Goal: Transaction & Acquisition: Book appointment/travel/reservation

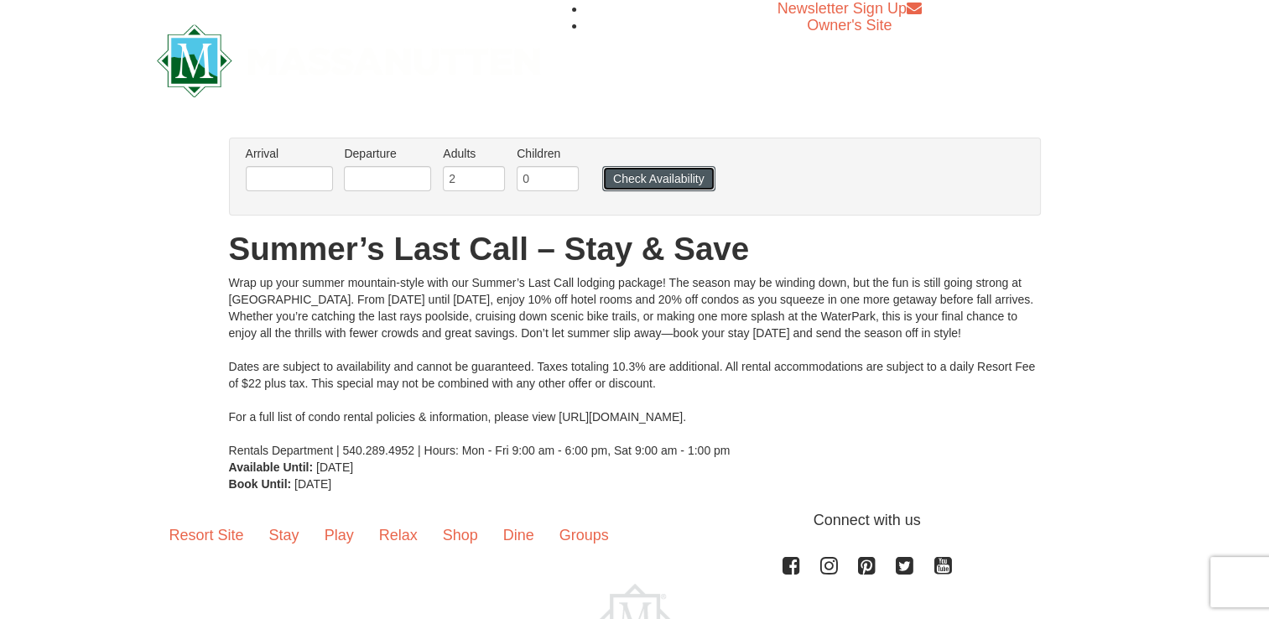
click at [658, 185] on button "Check Availability" at bounding box center [658, 178] width 113 height 25
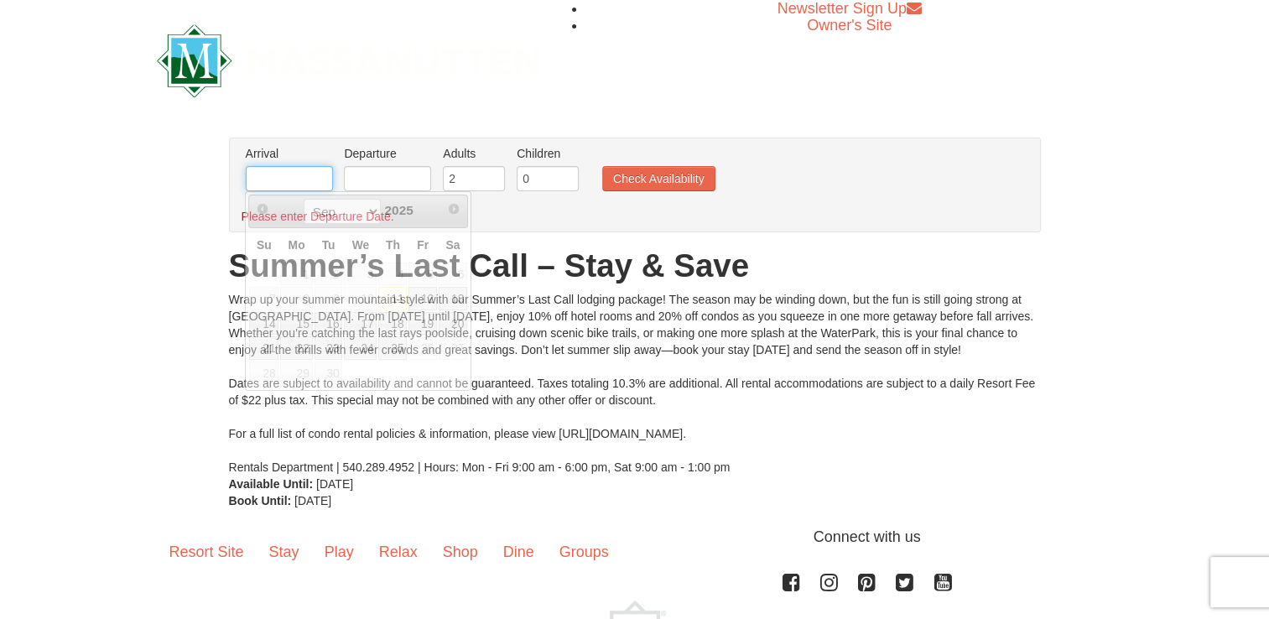
click at [303, 183] on input "text" at bounding box center [289, 178] width 87 height 25
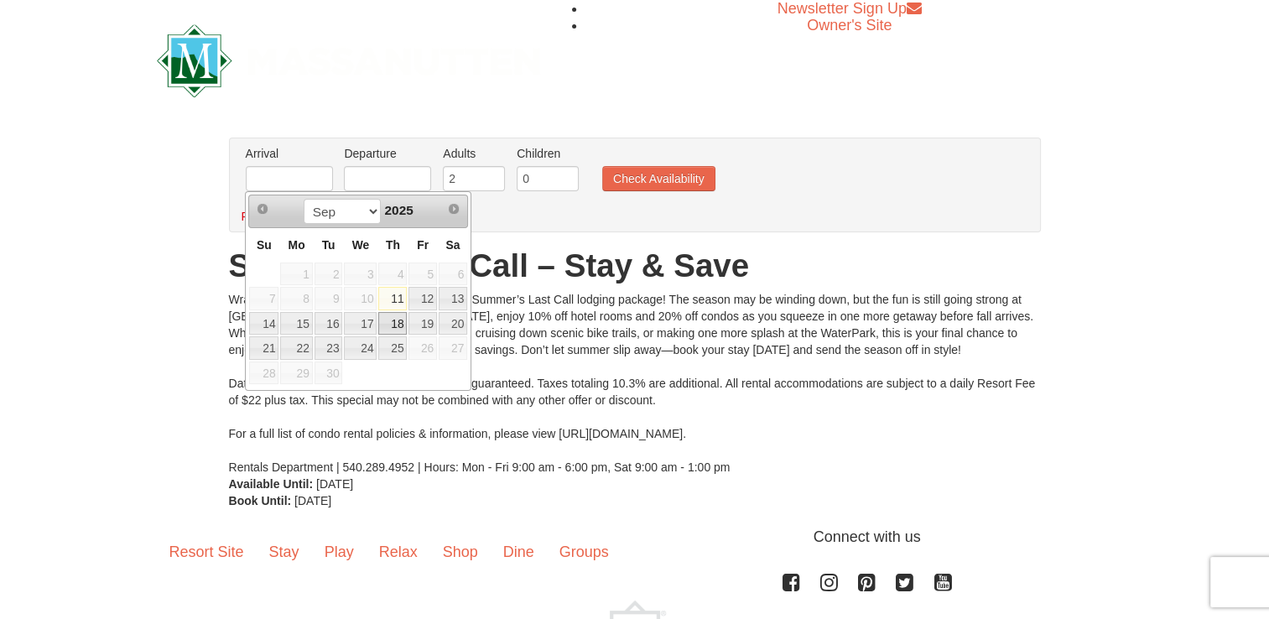
click at [404, 328] on link "18" at bounding box center [392, 323] width 29 height 23
type input "[DATE]"
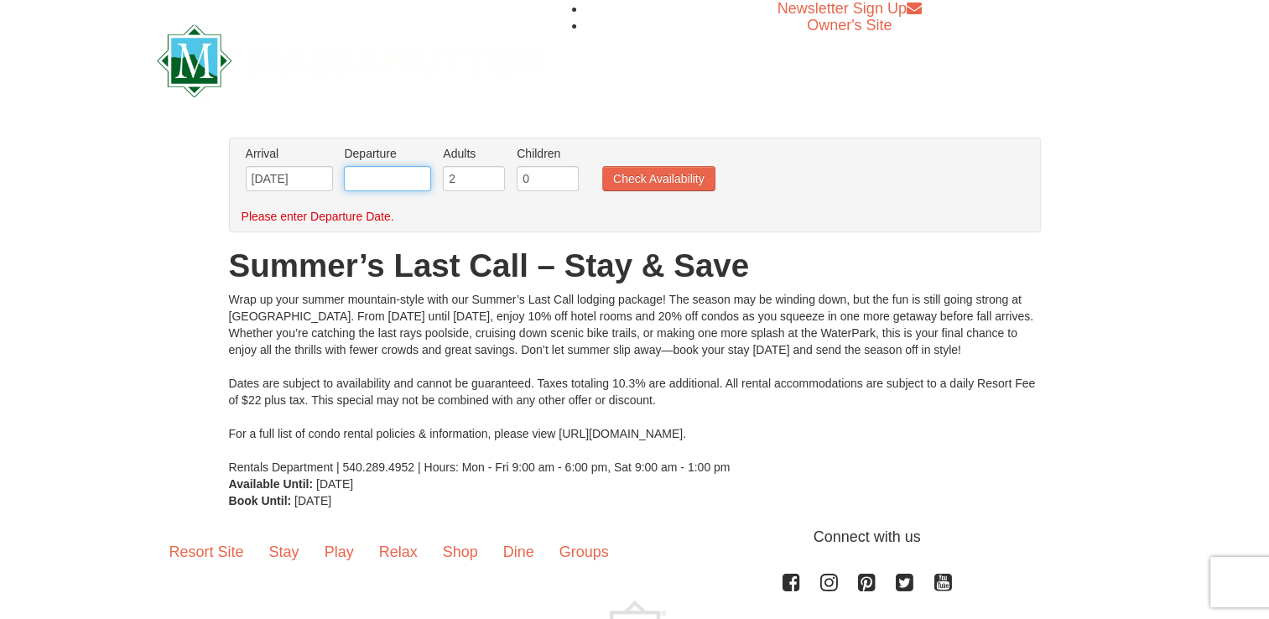
click at [410, 183] on input "text" at bounding box center [387, 178] width 87 height 25
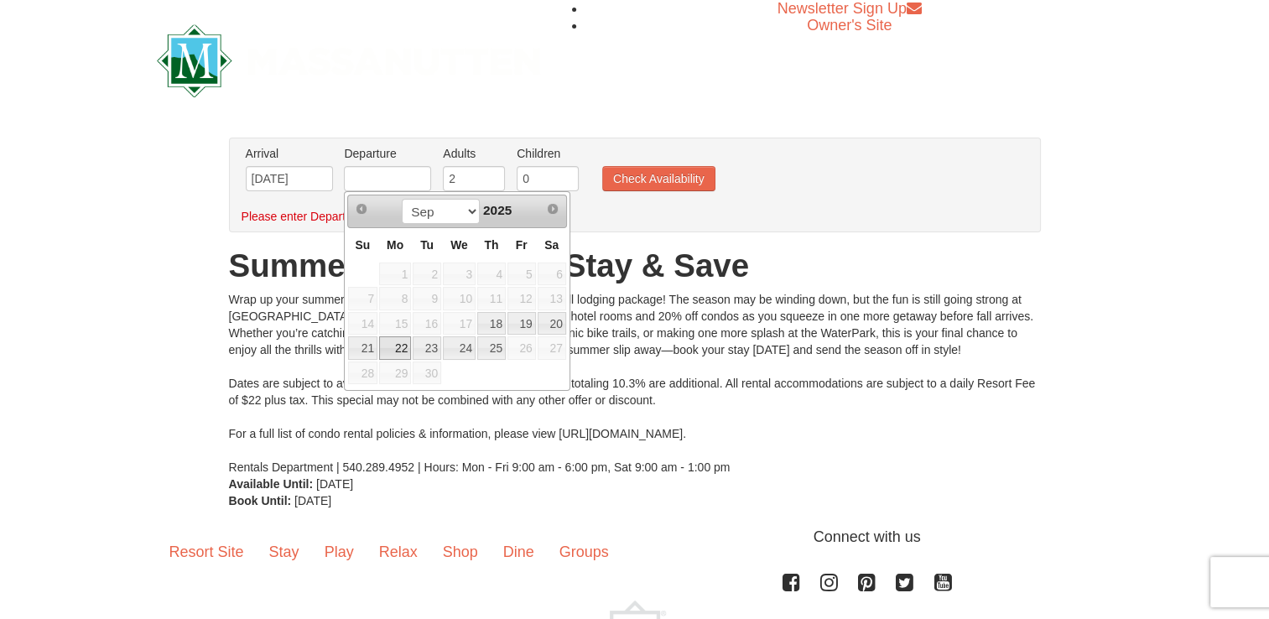
click at [393, 346] on link "22" at bounding box center [395, 347] width 32 height 23
type input "[DATE]"
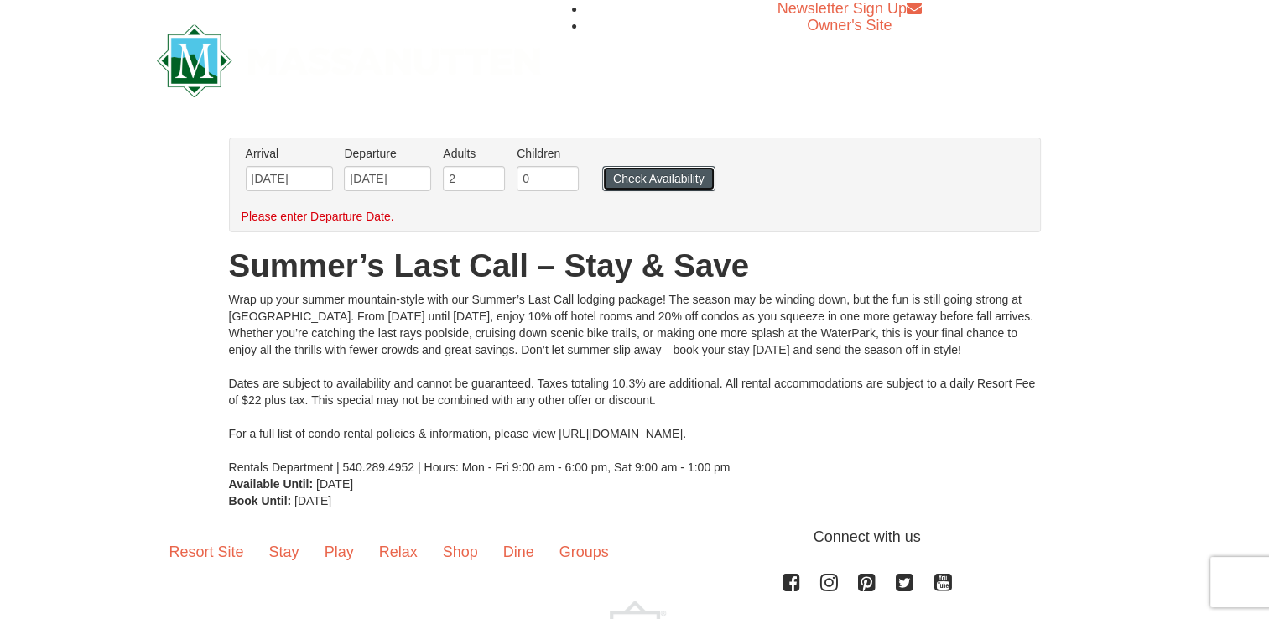
click at [624, 180] on button "Check Availability" at bounding box center [658, 178] width 113 height 25
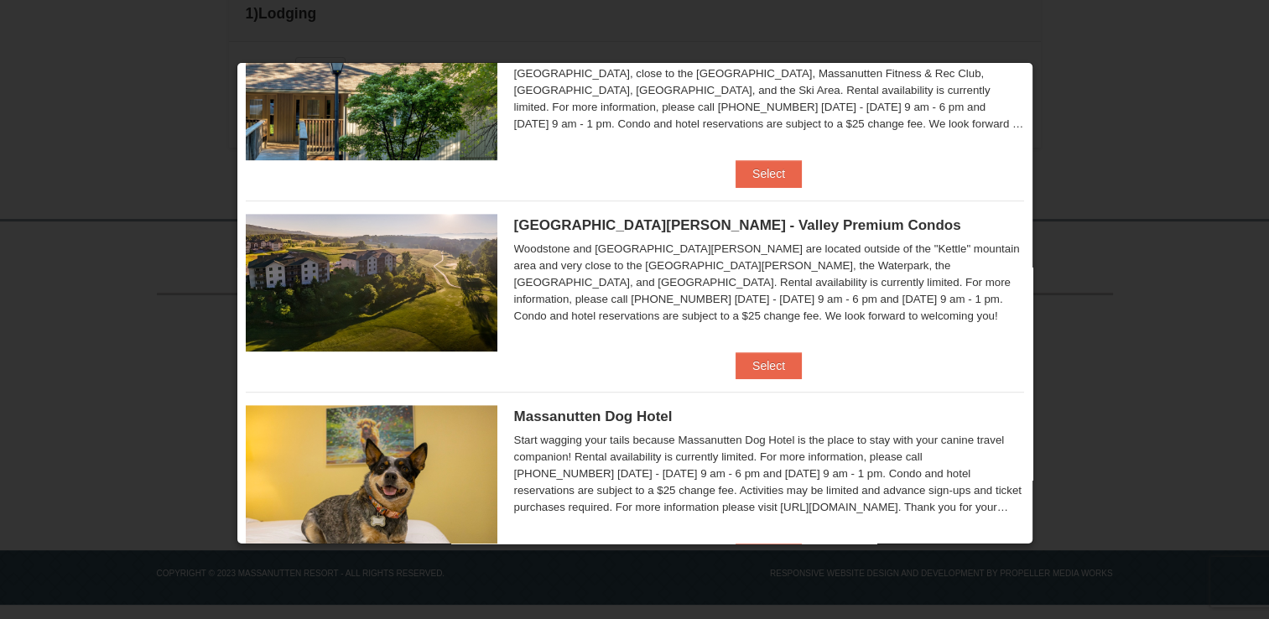
scroll to position [923, 0]
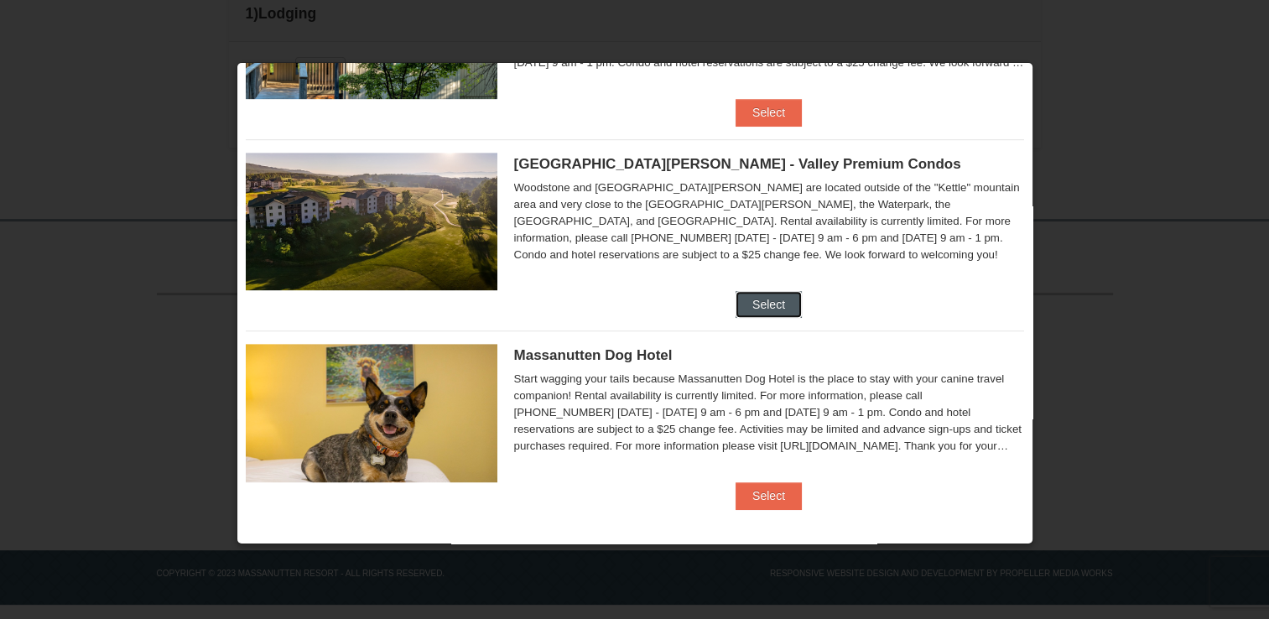
click at [773, 297] on button "Select" at bounding box center [769, 304] width 66 height 27
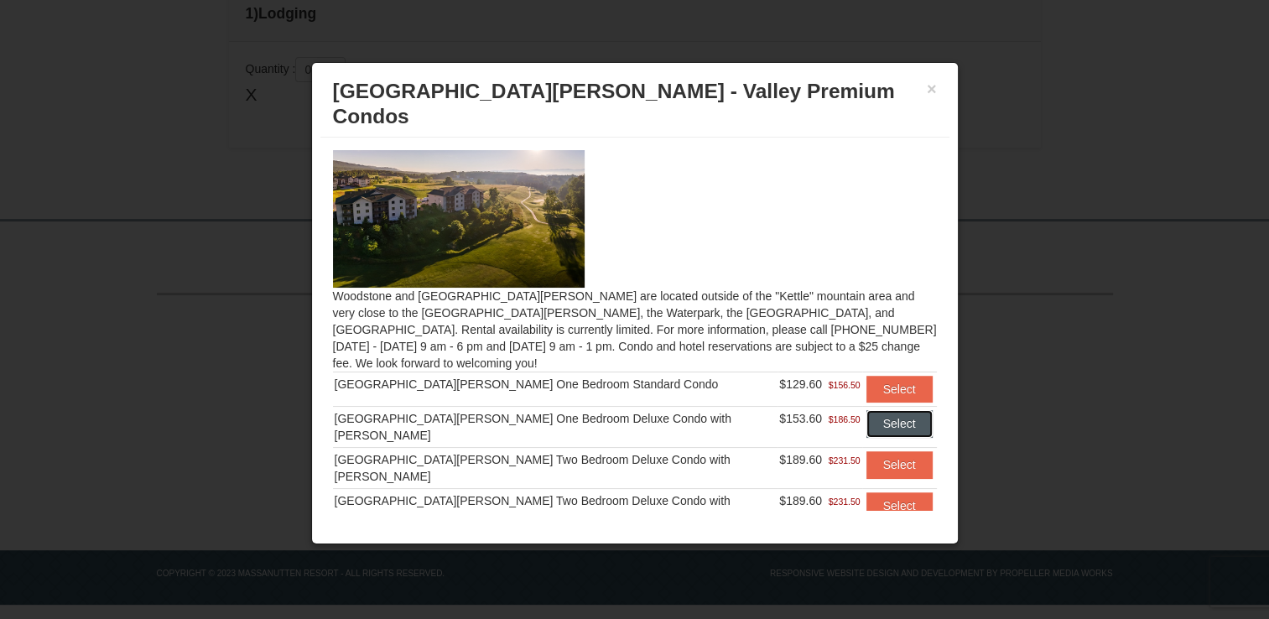
click at [872, 410] on button "Select" at bounding box center [900, 423] width 66 height 27
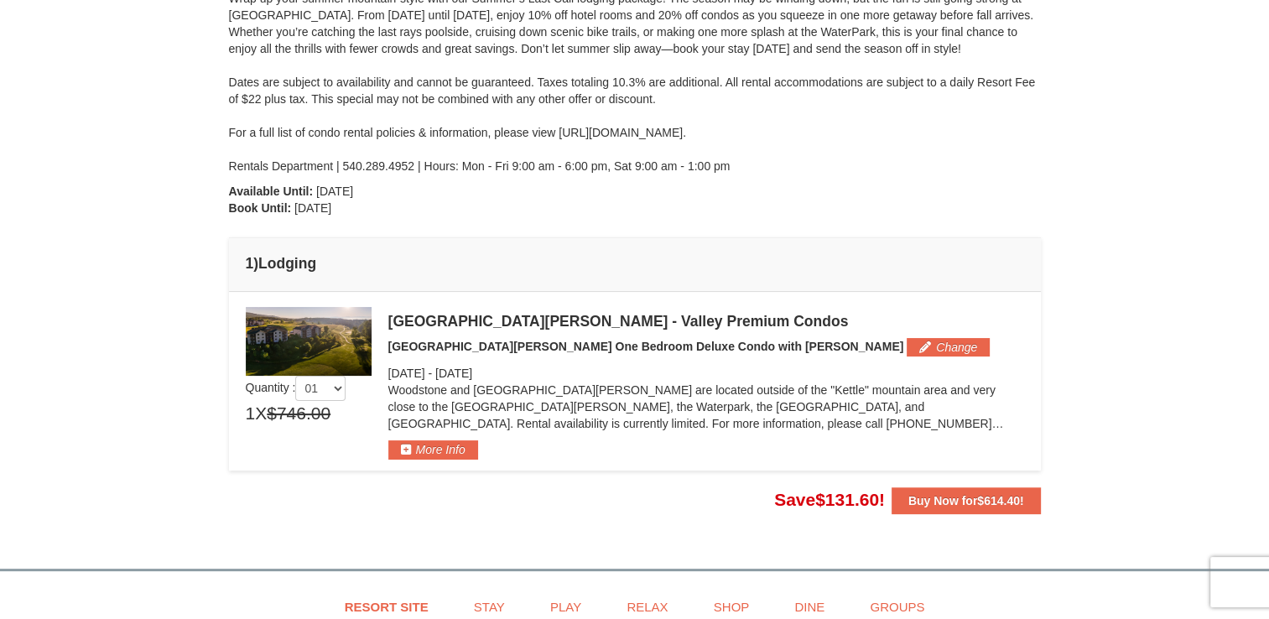
scroll to position [341, 0]
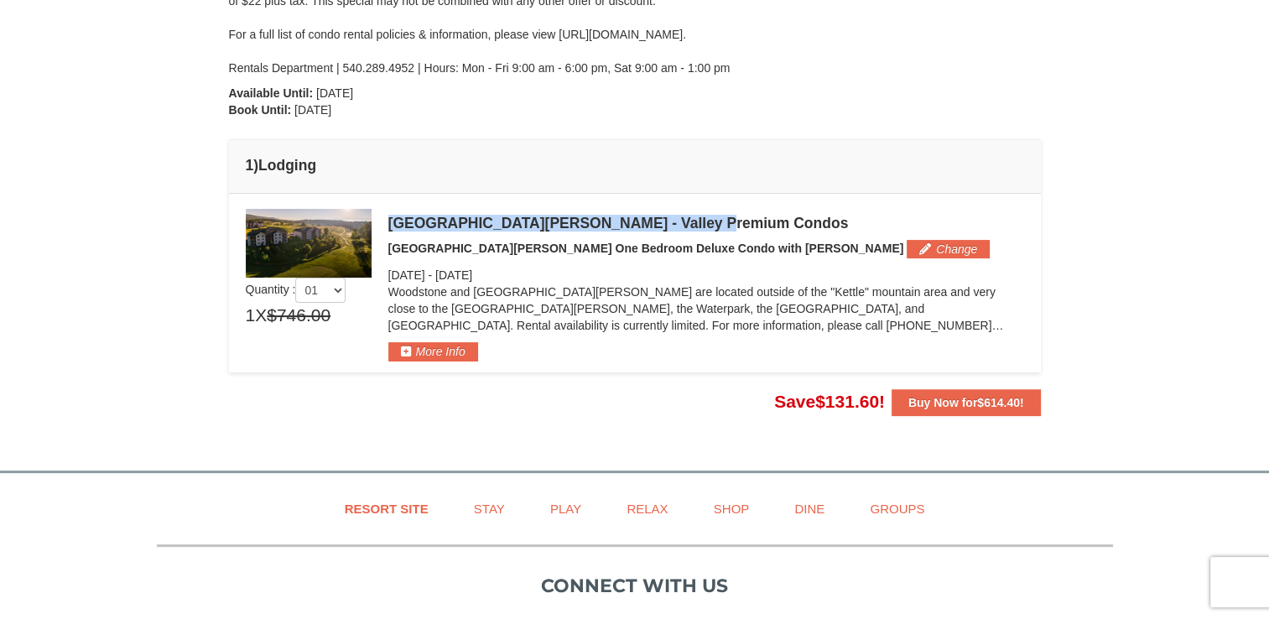
drag, startPoint x: 721, startPoint y: 220, endPoint x: 393, endPoint y: 221, distance: 328.9
click at [392, 222] on div "Woodstone Meadows - Valley Premium Condos" at bounding box center [706, 223] width 636 height 17
drag, startPoint x: 393, startPoint y: 221, endPoint x: 412, endPoint y: 221, distance: 19.3
copy div "Woodstone Meadows - Valley Premium Condos"
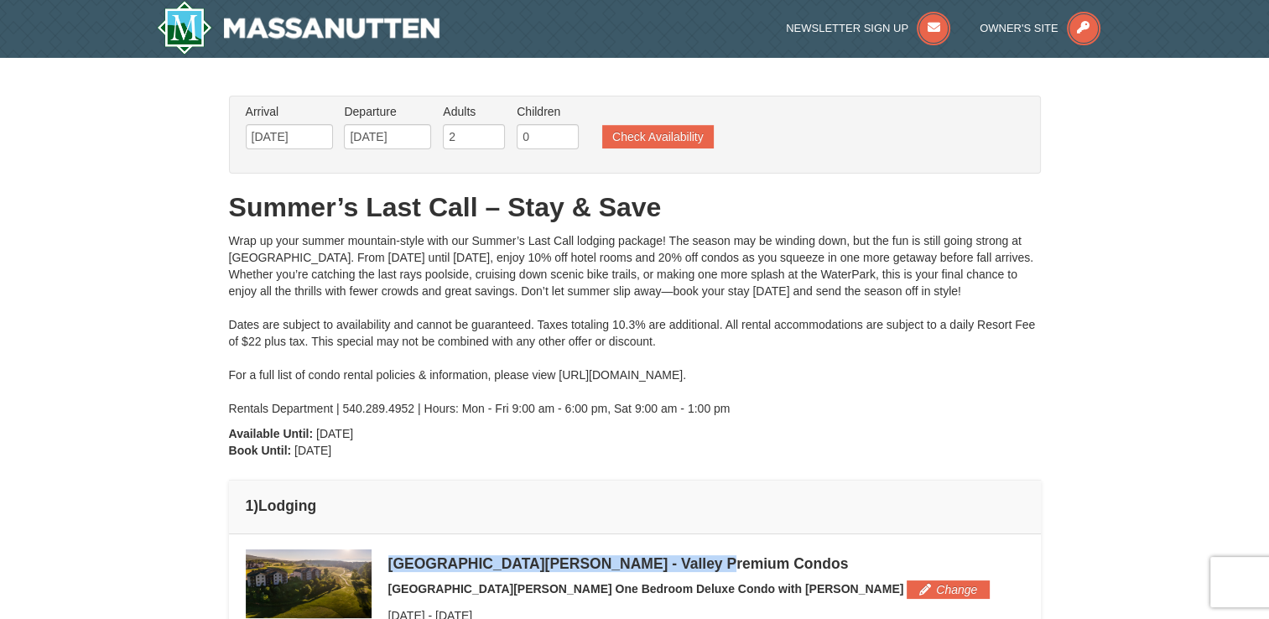
scroll to position [0, 0]
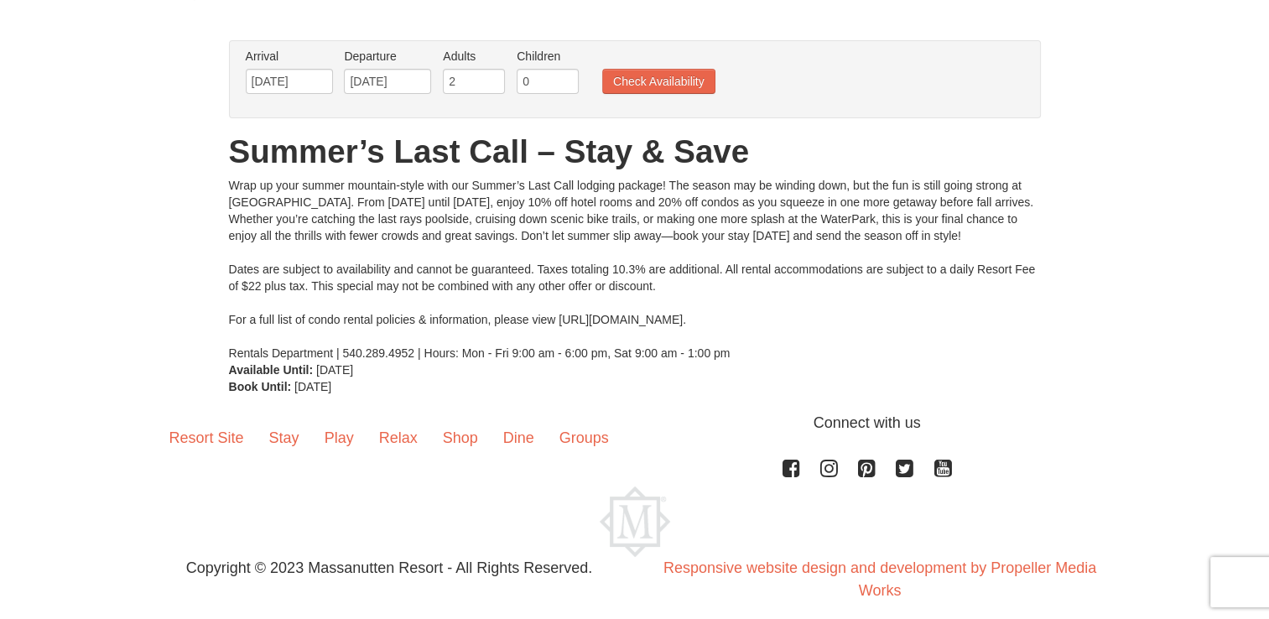
scroll to position [111, 0]
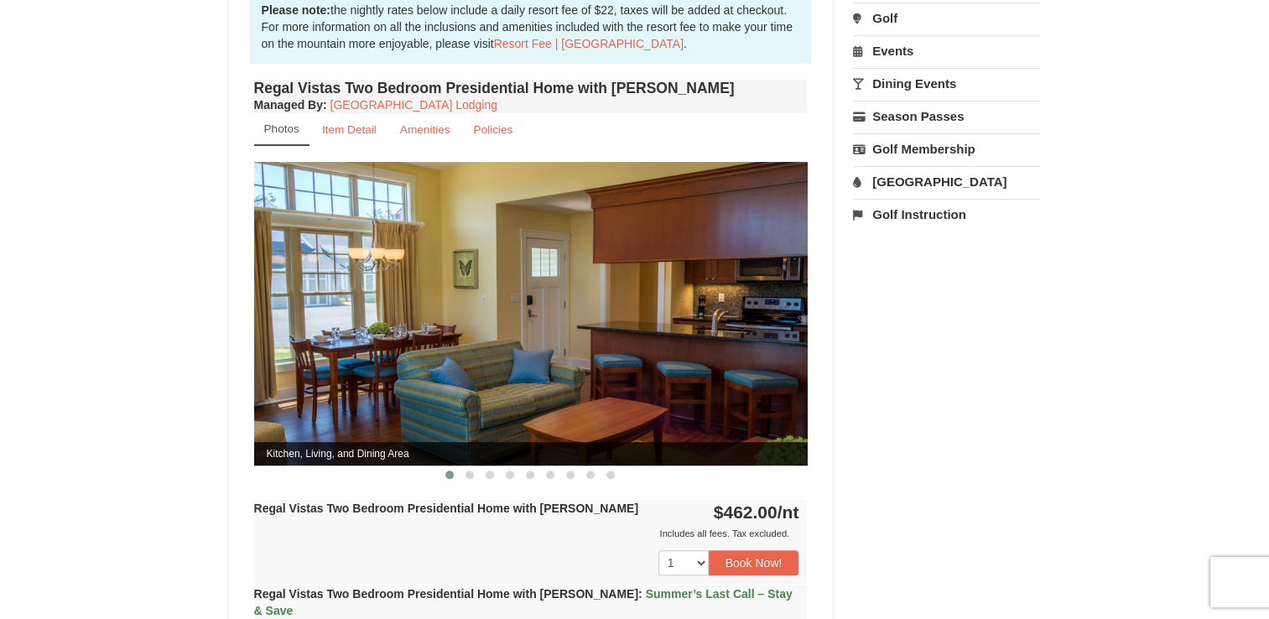
scroll to position [503, 0]
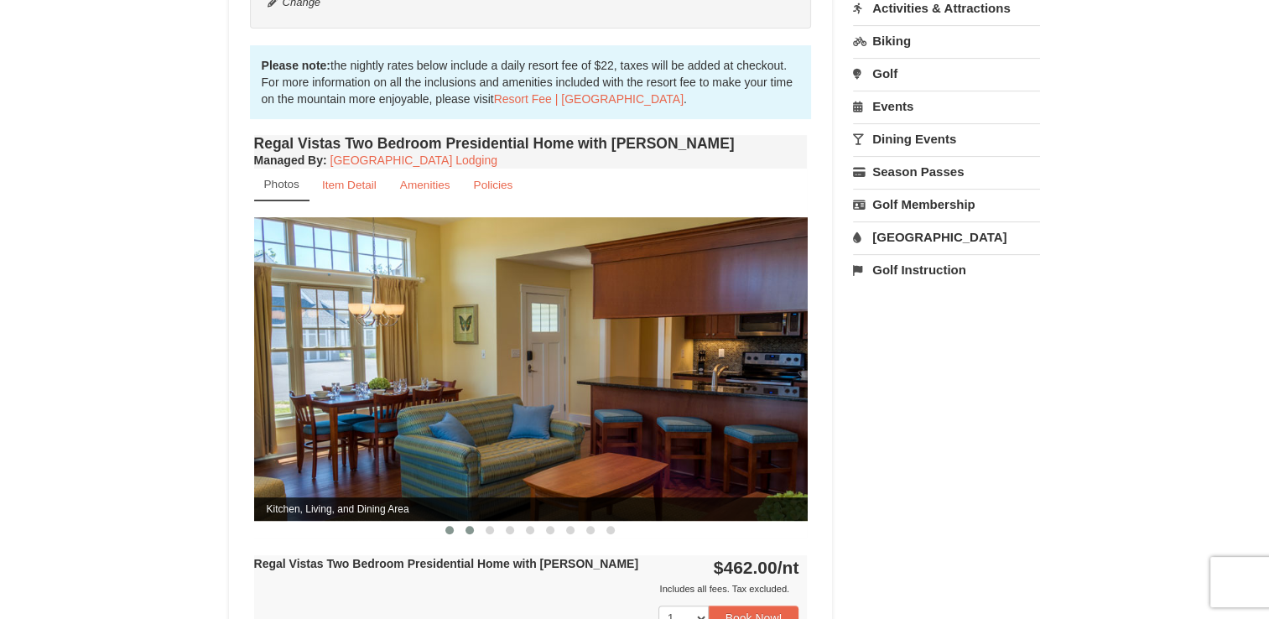
click at [468, 526] on span at bounding box center [470, 530] width 8 height 8
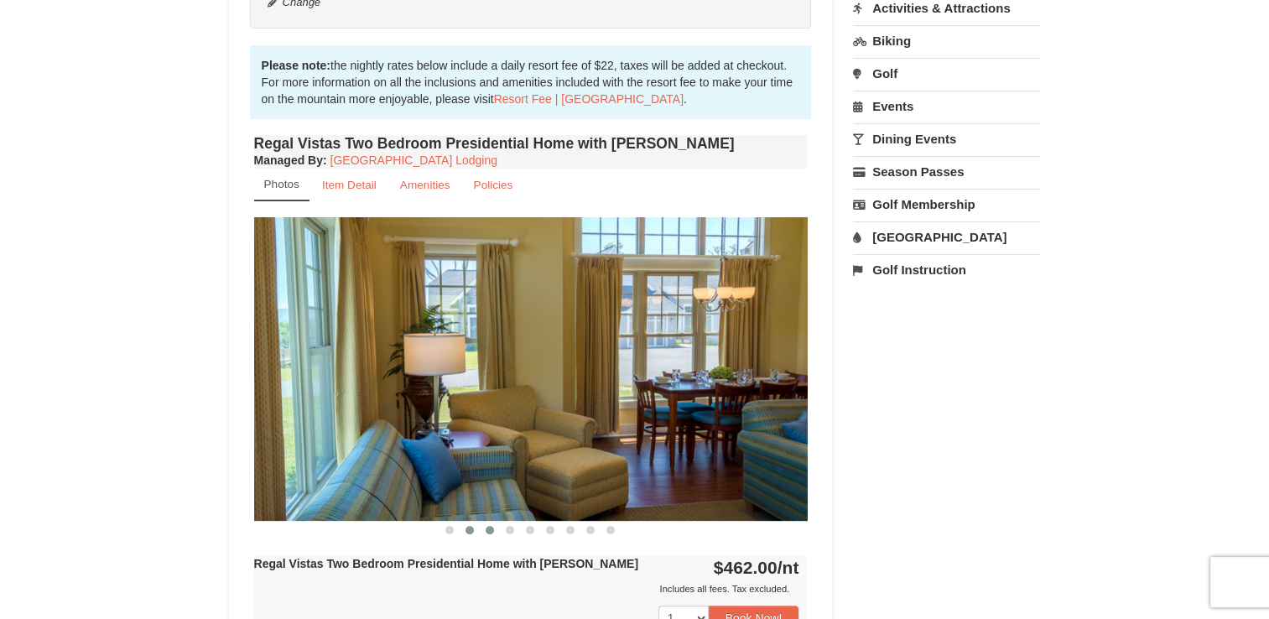
click at [497, 522] on button at bounding box center [490, 530] width 20 height 17
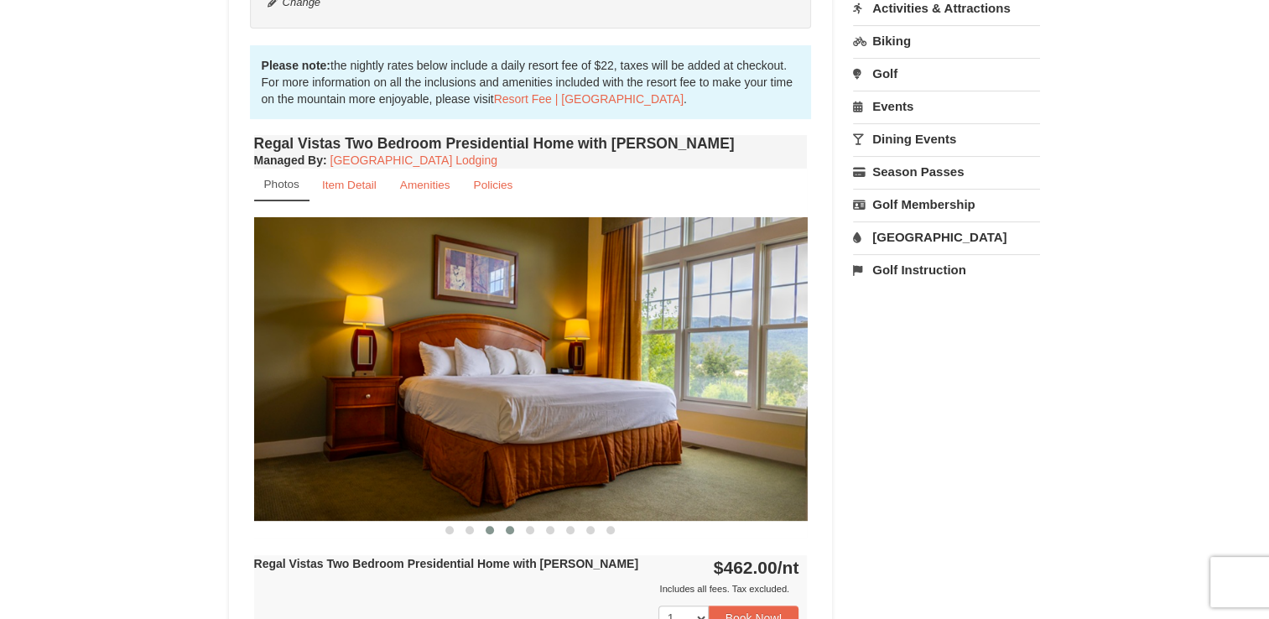
click at [510, 526] on span at bounding box center [510, 530] width 8 height 8
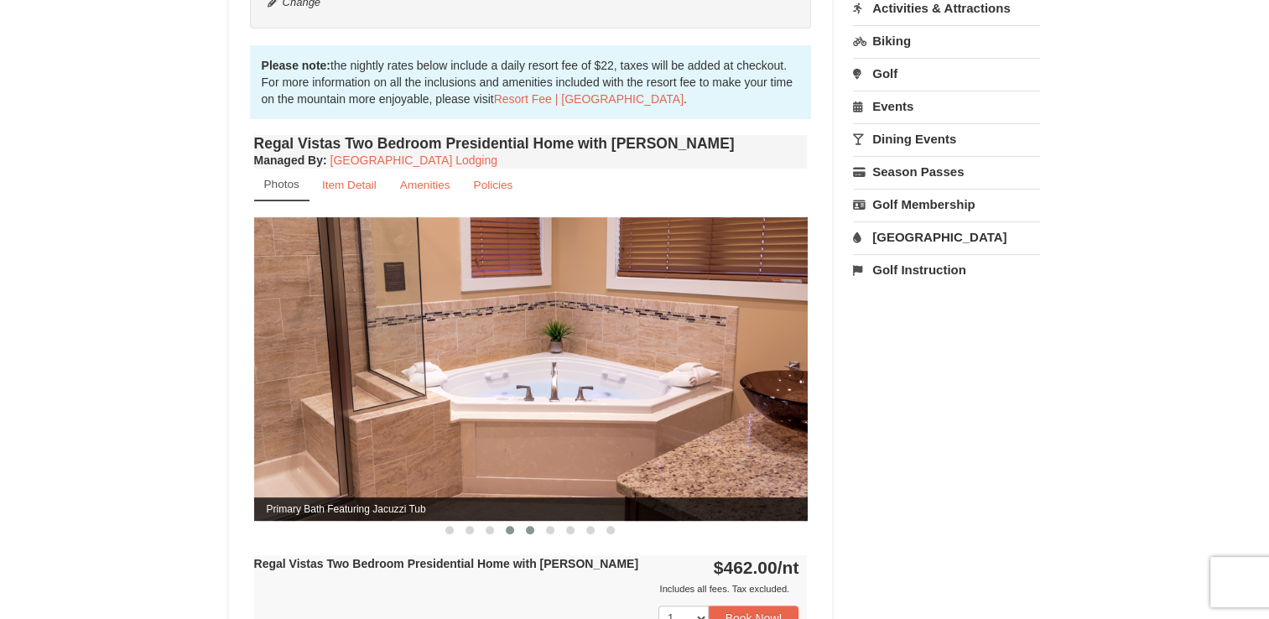
click at [534, 522] on button at bounding box center [530, 530] width 20 height 17
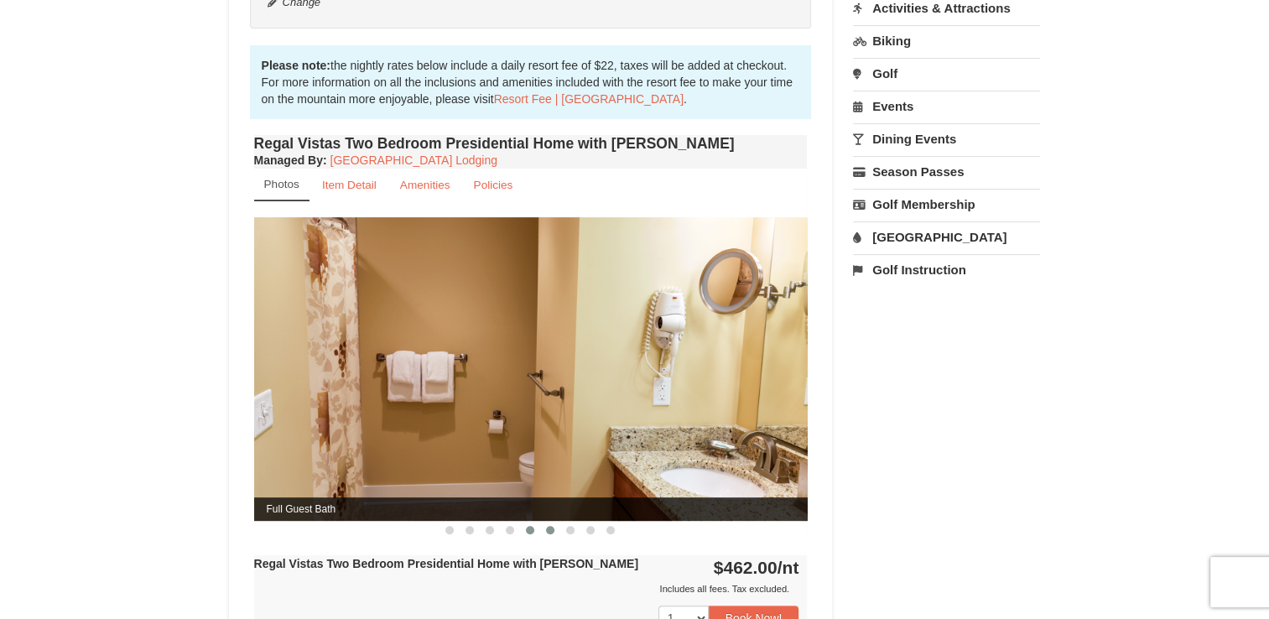
click at [550, 526] on span at bounding box center [550, 530] width 8 height 8
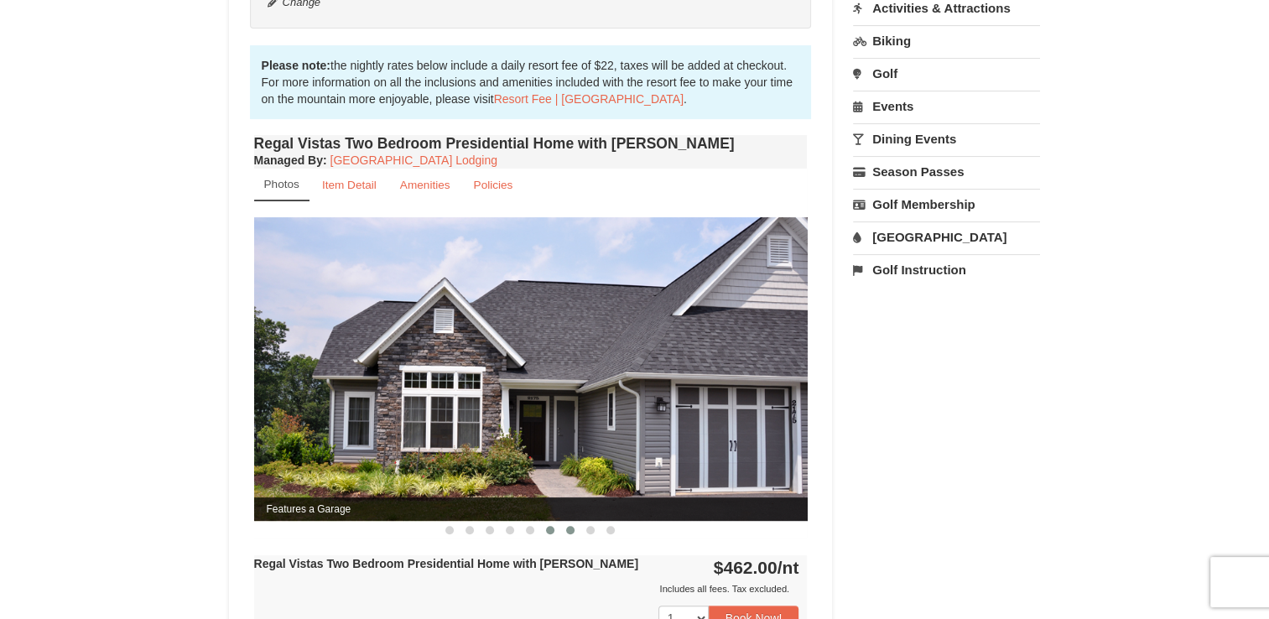
click at [566, 522] on button at bounding box center [570, 530] width 20 height 17
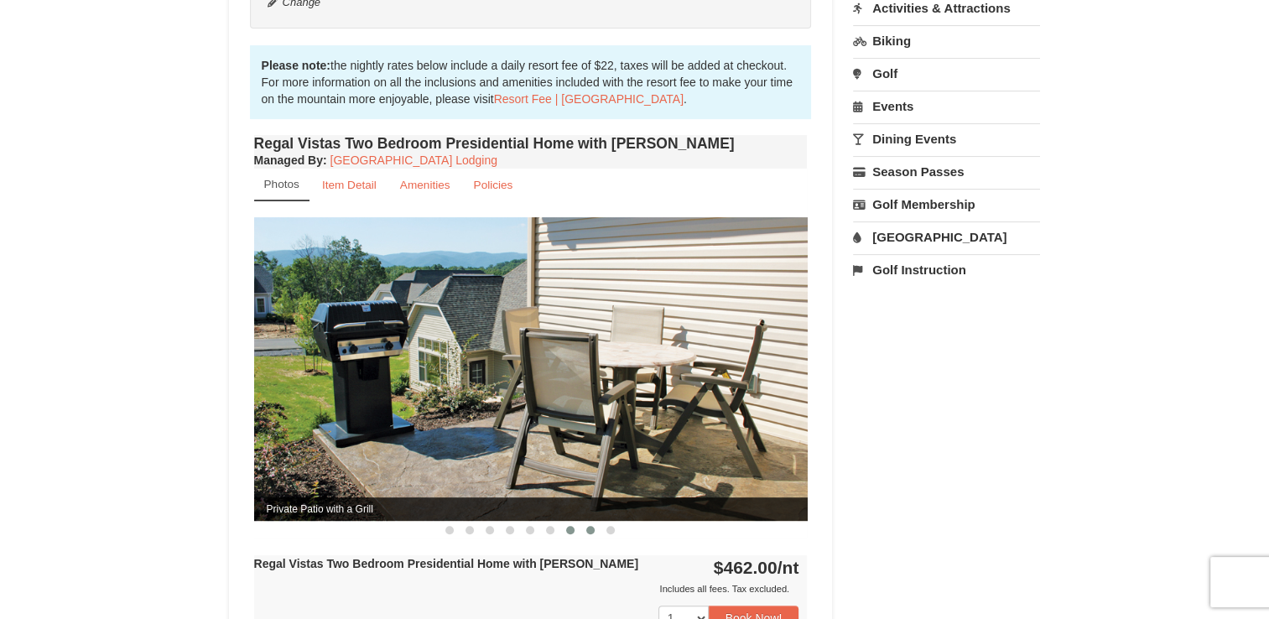
click at [591, 526] on span at bounding box center [590, 530] width 8 height 8
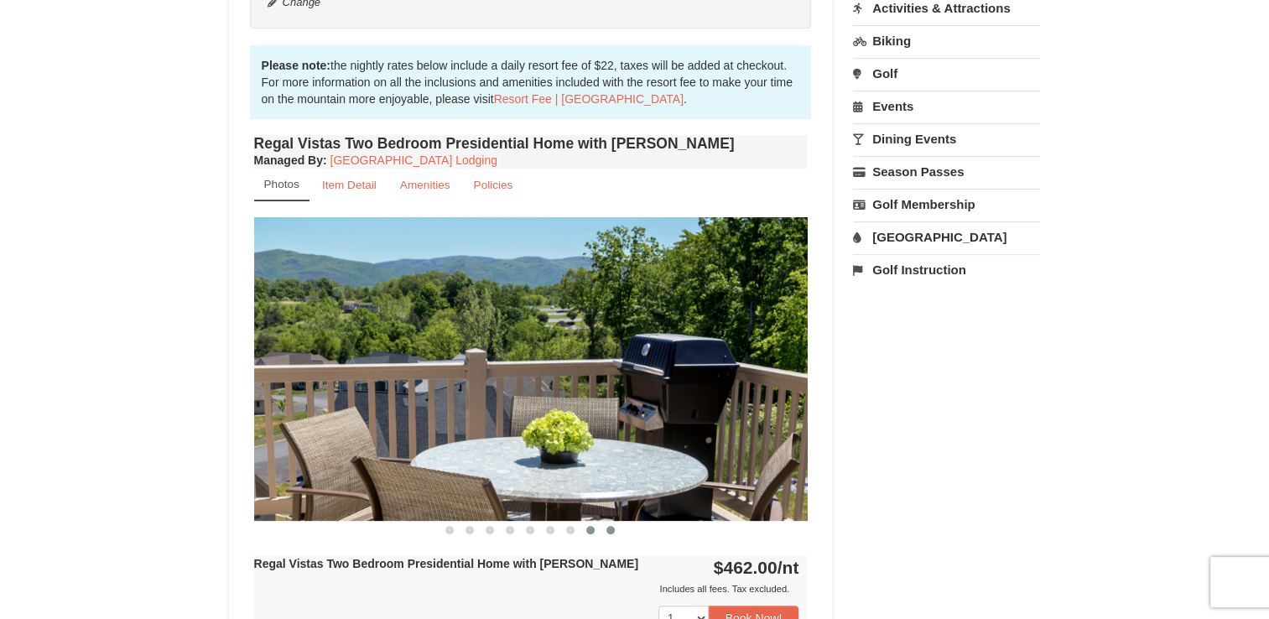
click at [612, 526] on span at bounding box center [611, 530] width 8 height 8
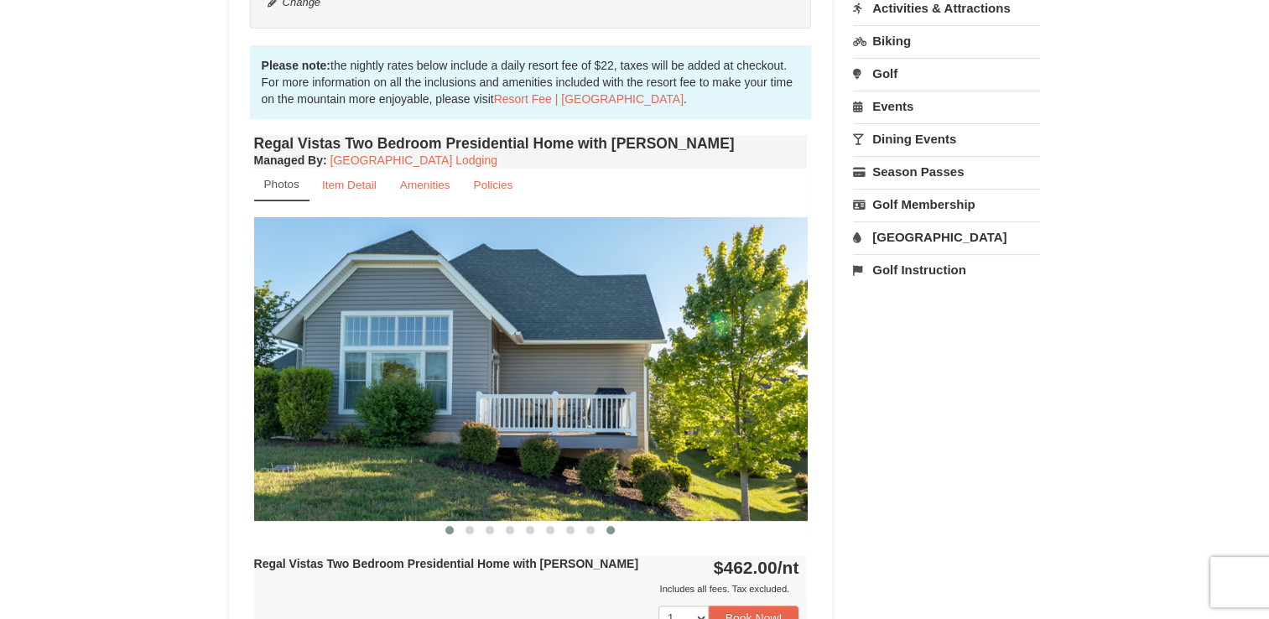
click at [450, 522] on button at bounding box center [450, 530] width 20 height 17
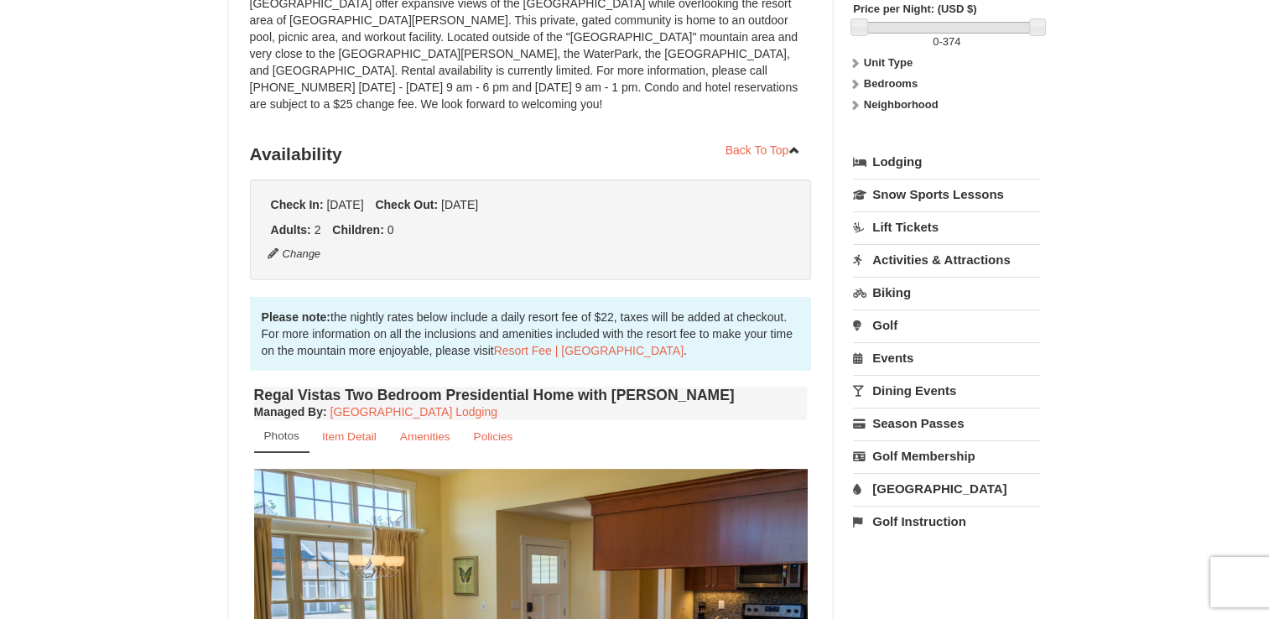
scroll to position [587, 0]
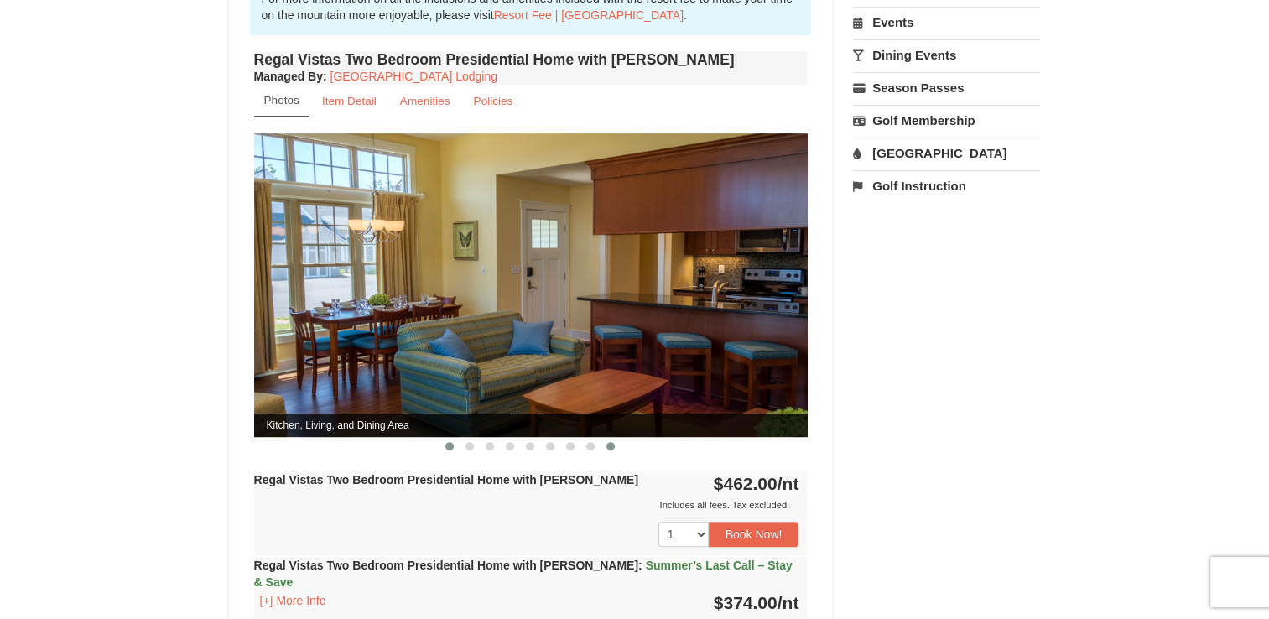
click at [610, 442] on span at bounding box center [611, 446] width 8 height 8
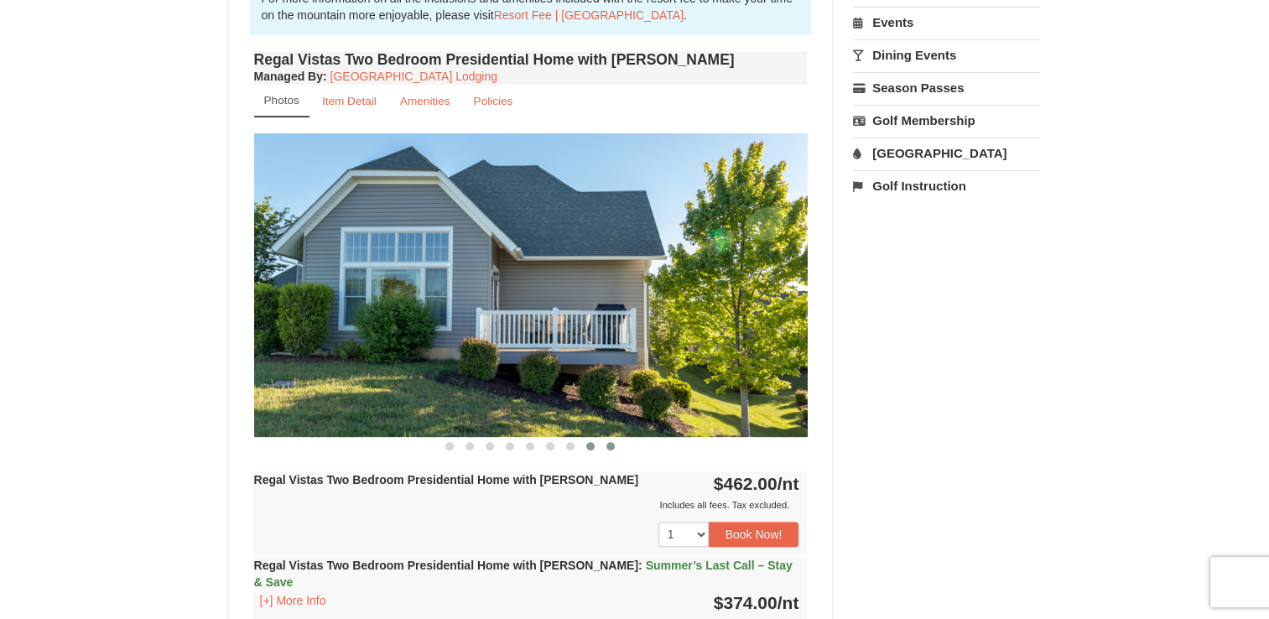
click at [591, 442] on span at bounding box center [590, 446] width 8 height 8
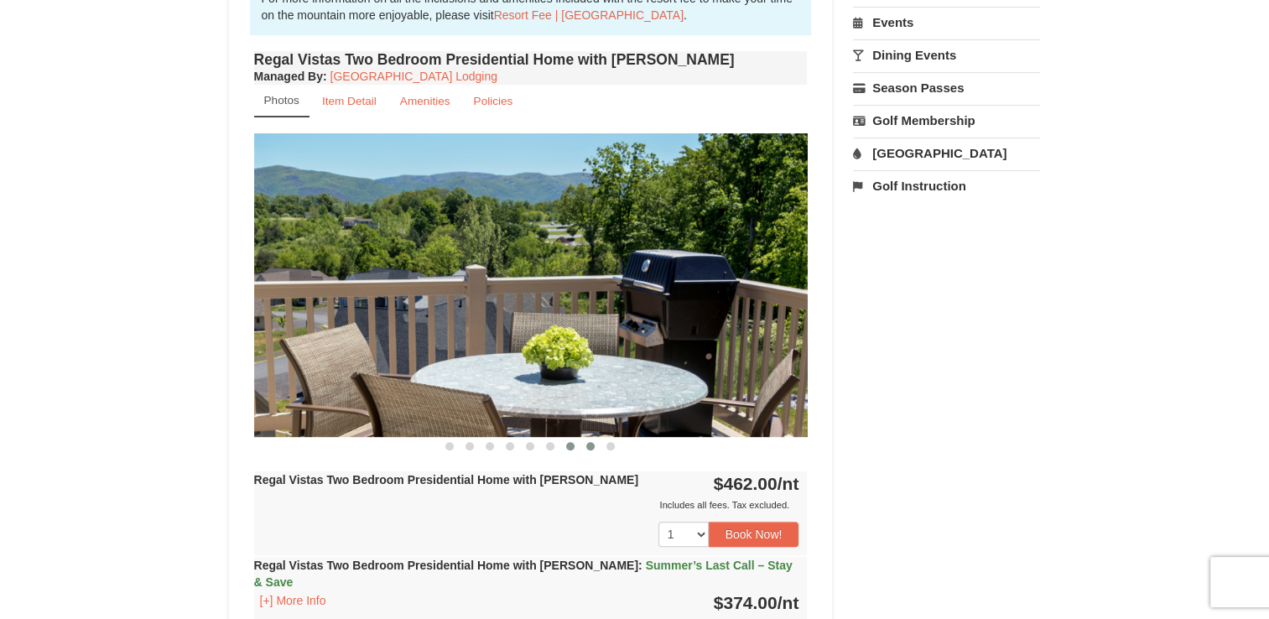
click at [573, 442] on span at bounding box center [570, 446] width 8 height 8
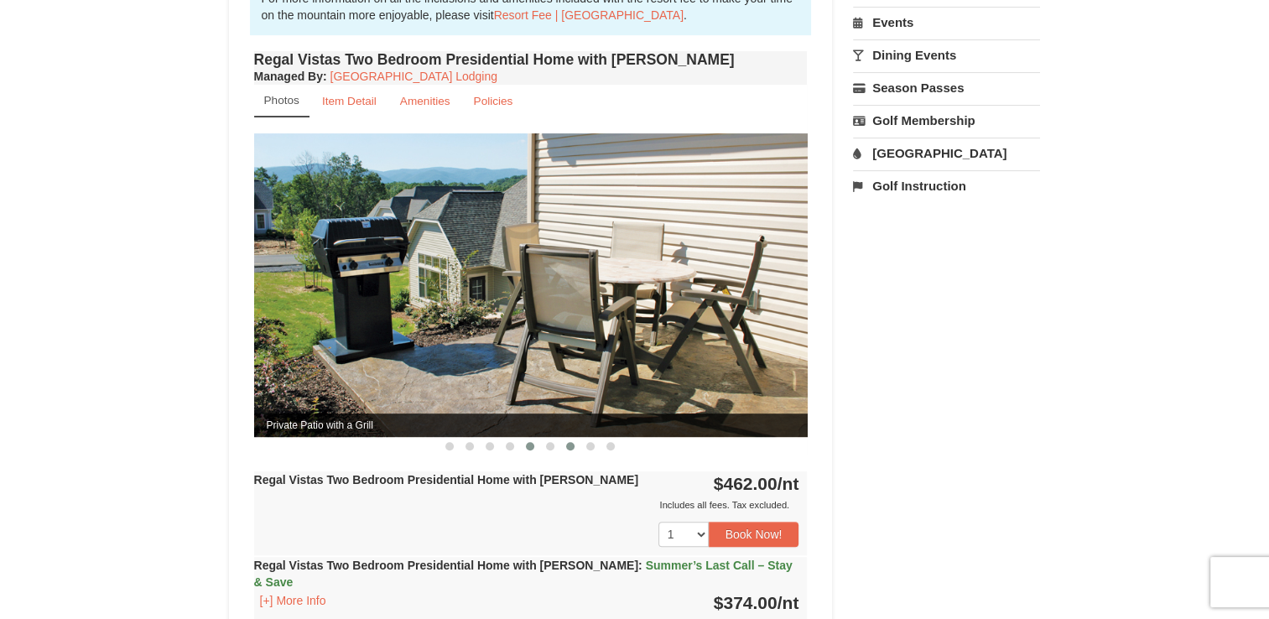
click at [530, 442] on span at bounding box center [530, 446] width 8 height 8
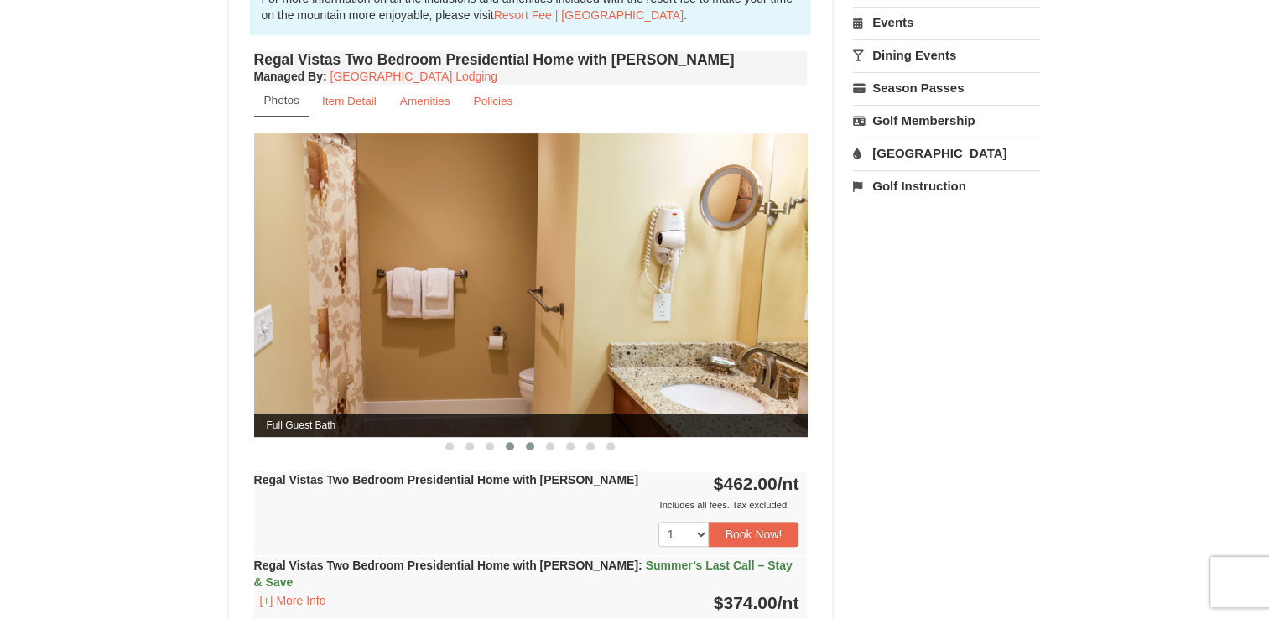
click at [506, 442] on span at bounding box center [510, 446] width 8 height 8
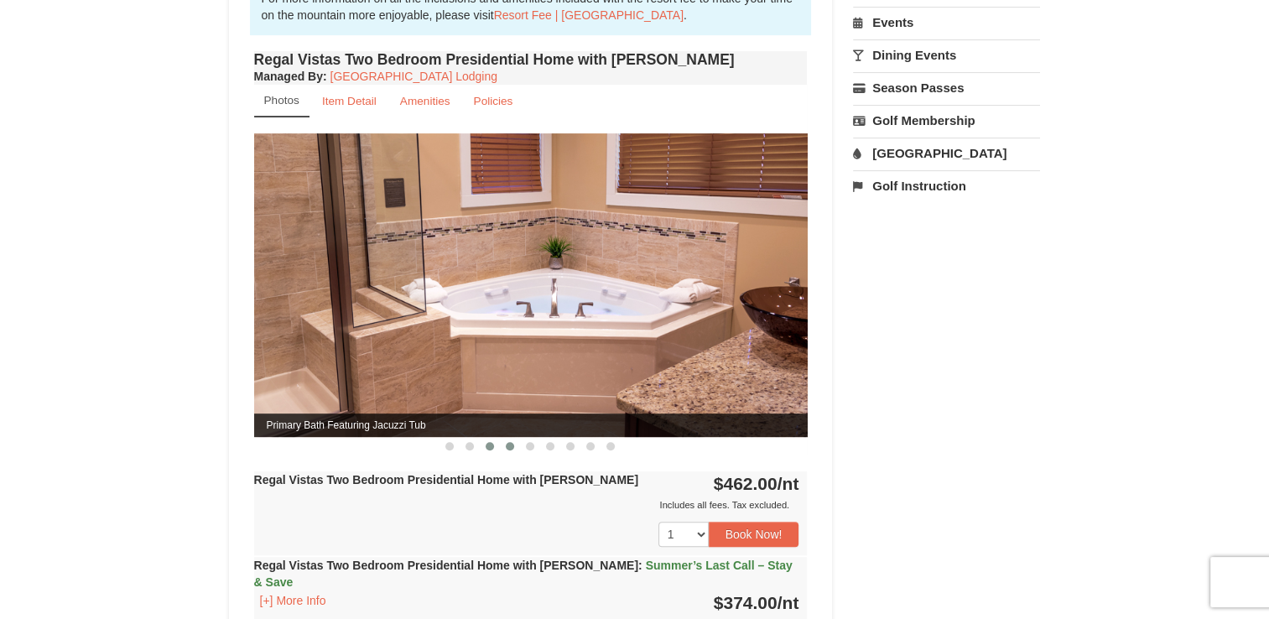
click at [492, 442] on span at bounding box center [490, 446] width 8 height 8
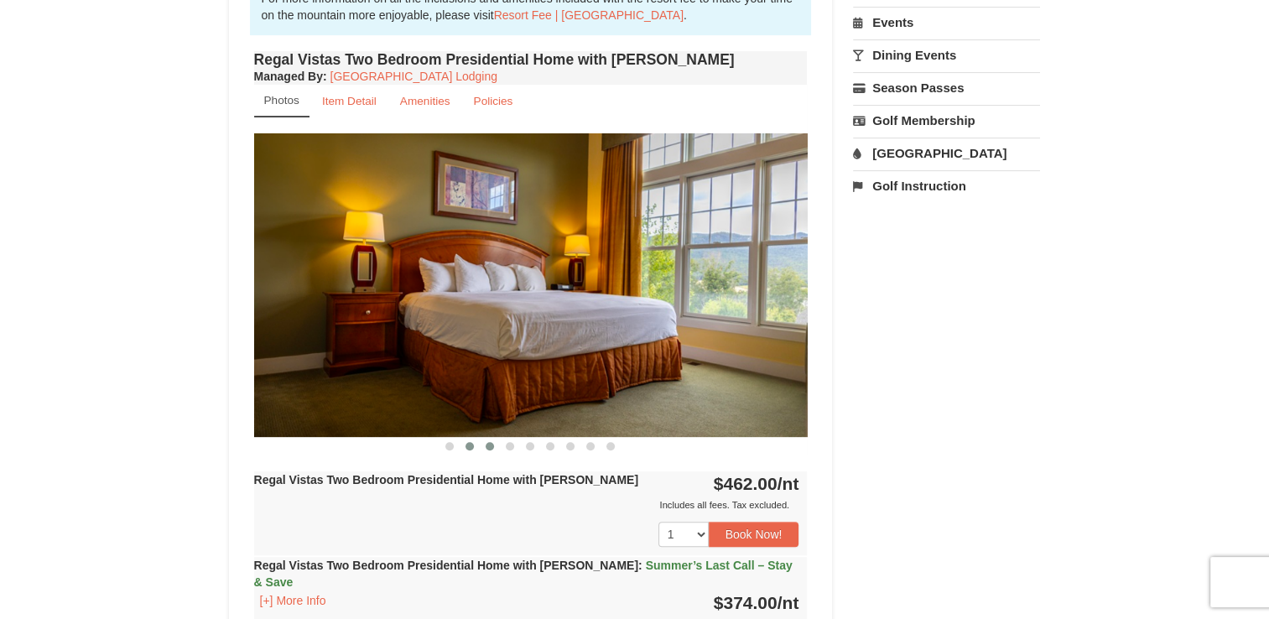
click at [473, 438] on button at bounding box center [470, 446] width 20 height 17
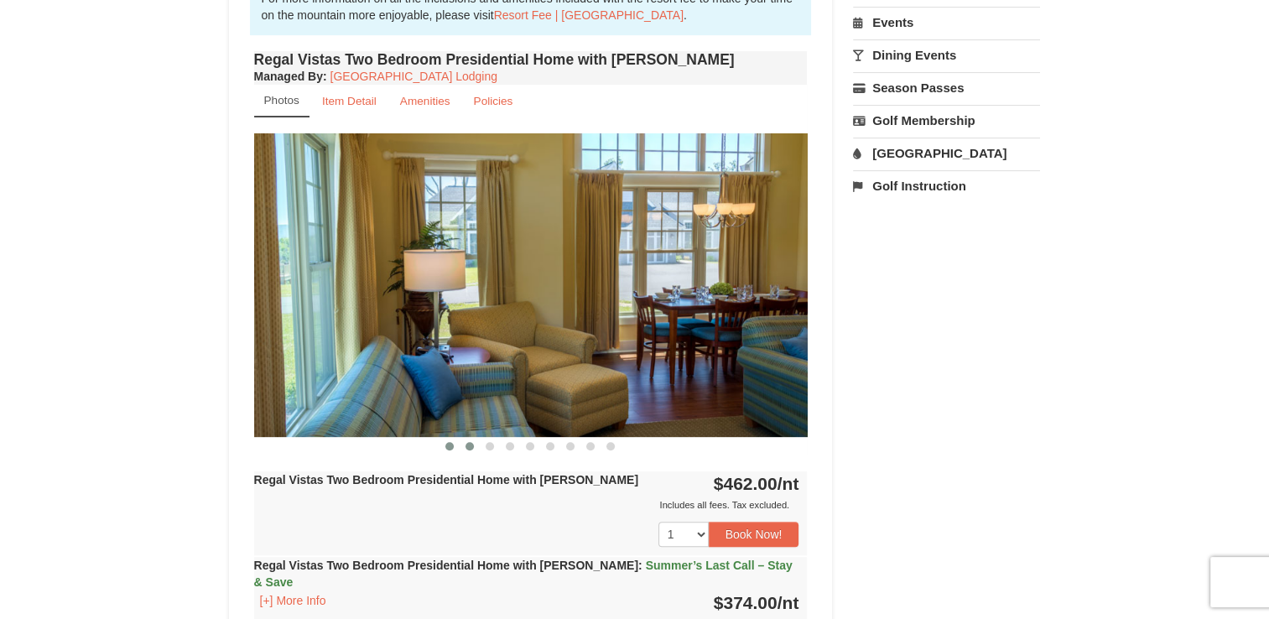
click at [449, 442] on span at bounding box center [449, 446] width 8 height 8
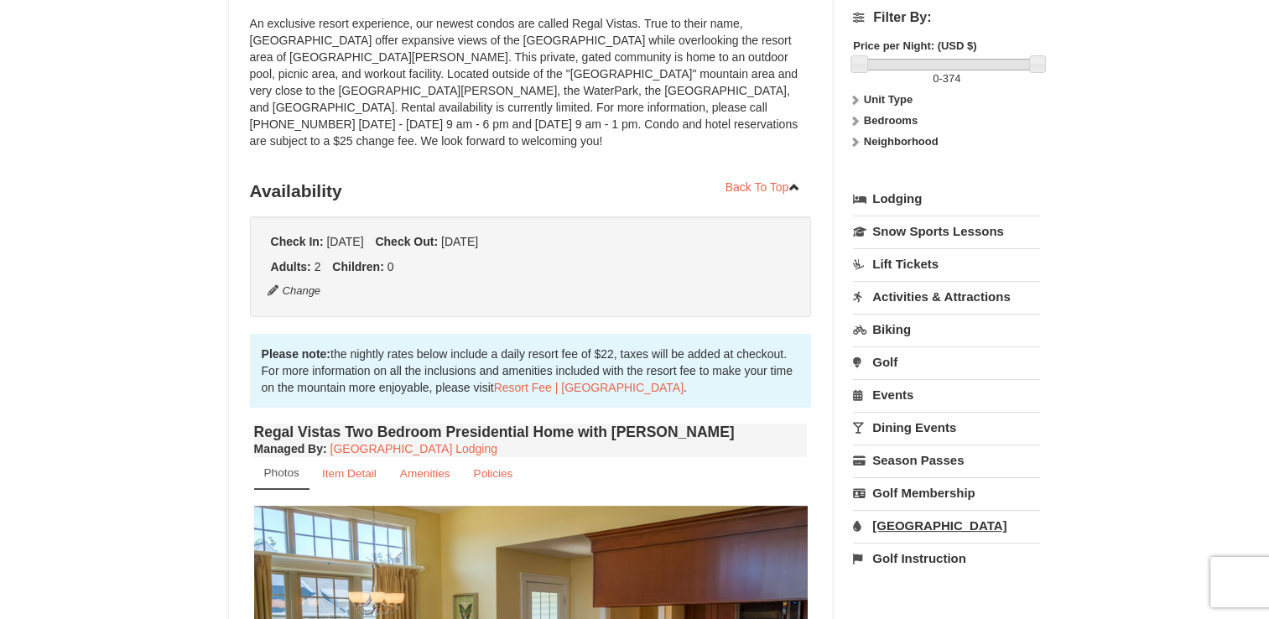
scroll to position [252, 0]
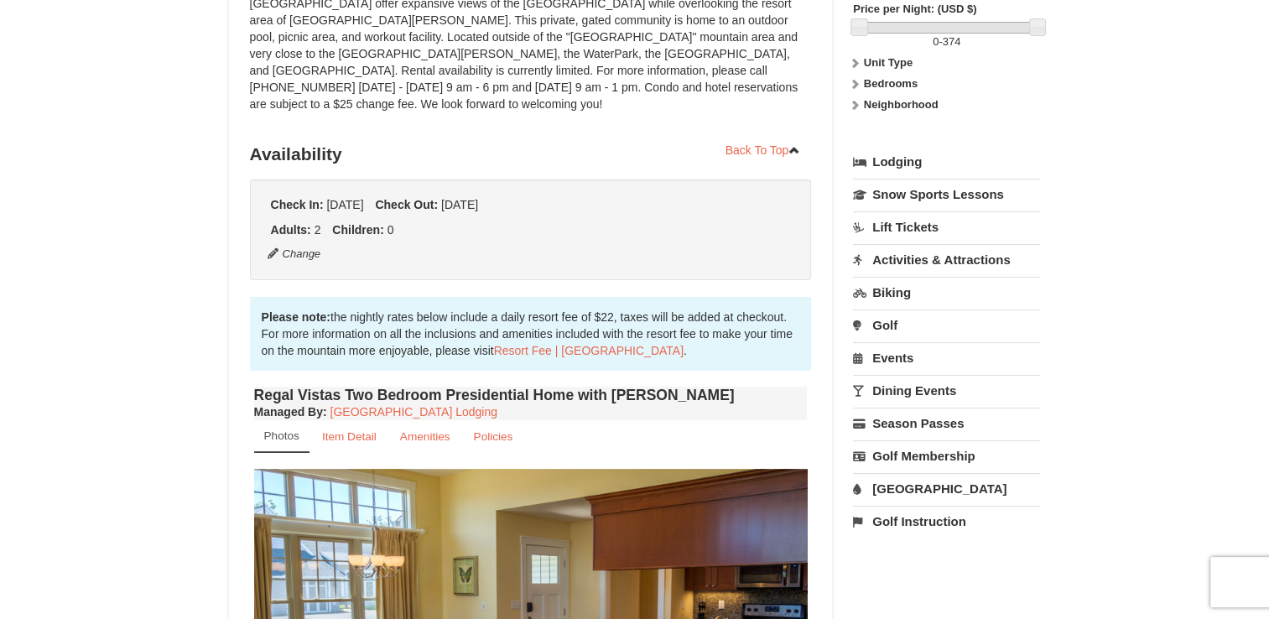
click at [923, 488] on link "[GEOGRAPHIC_DATA]" at bounding box center [946, 488] width 187 height 31
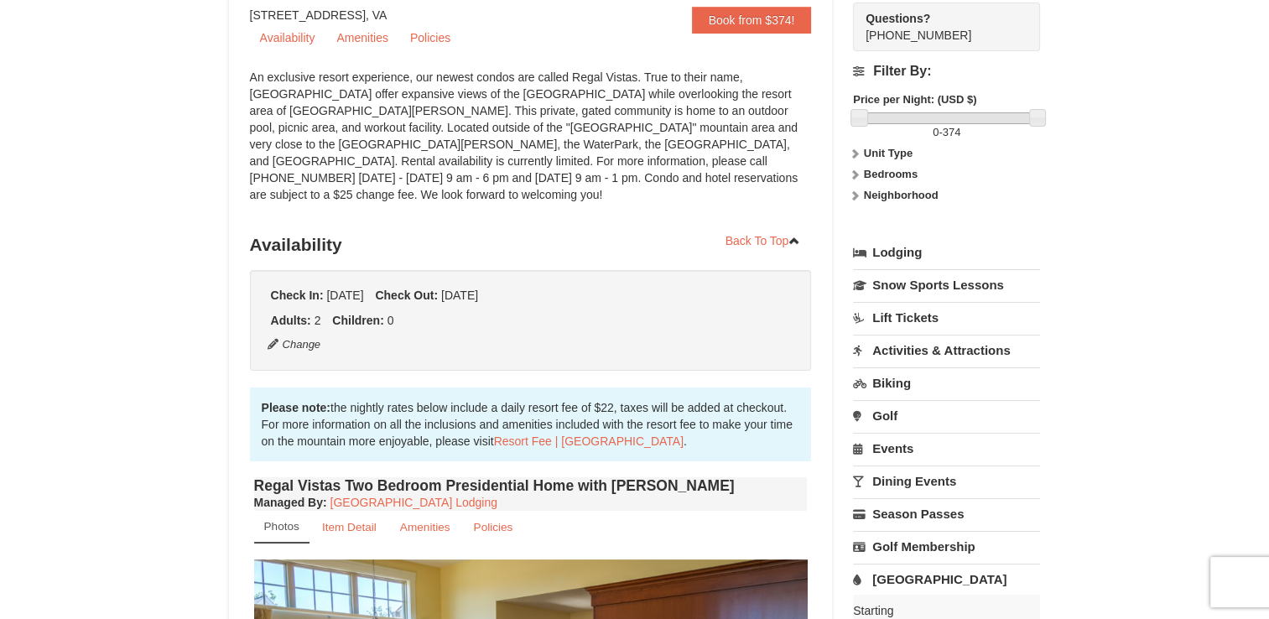
scroll to position [168, 0]
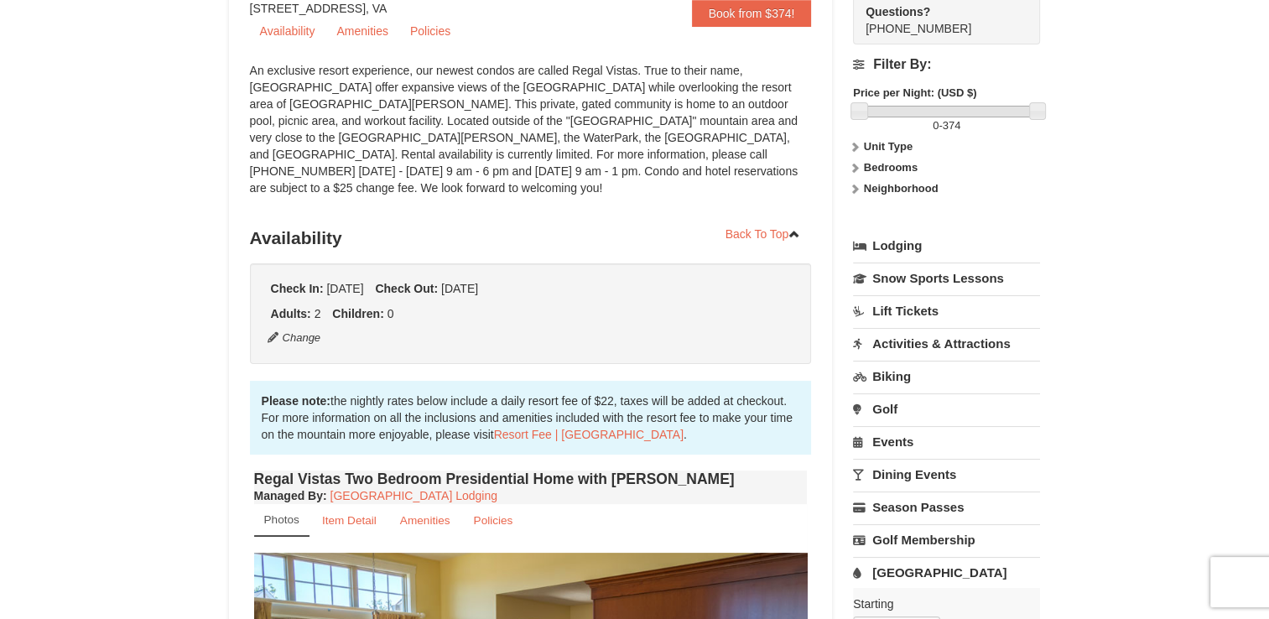
click at [893, 243] on link "Lodging" at bounding box center [946, 246] width 187 height 30
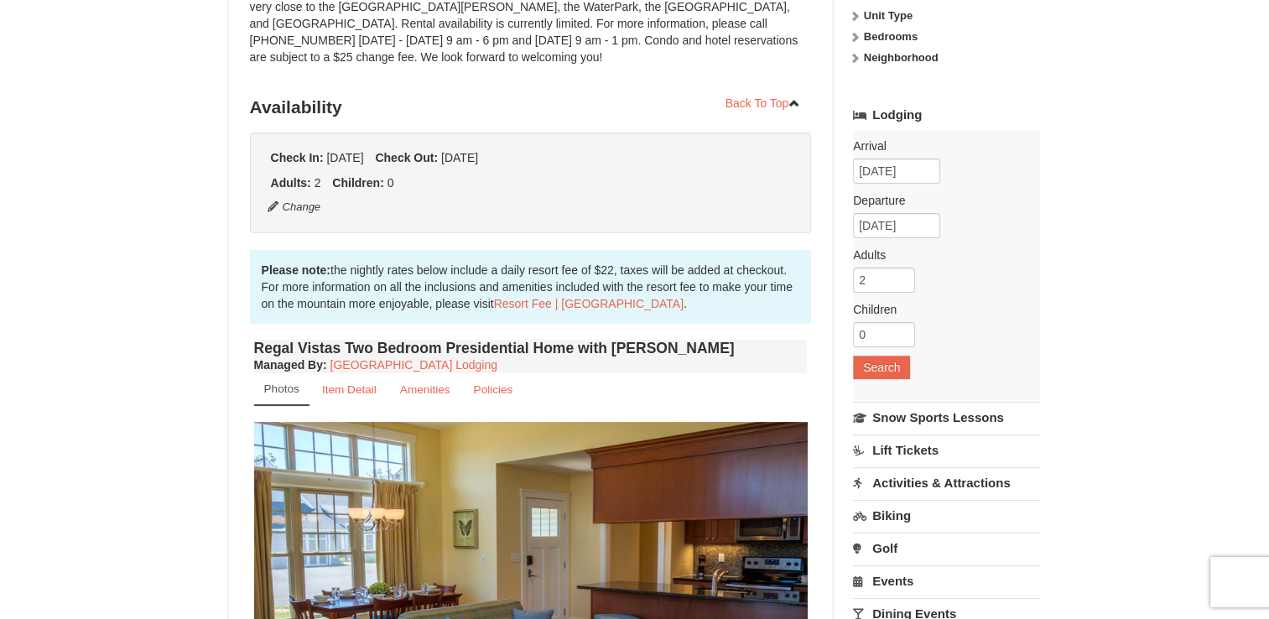
scroll to position [419, 0]
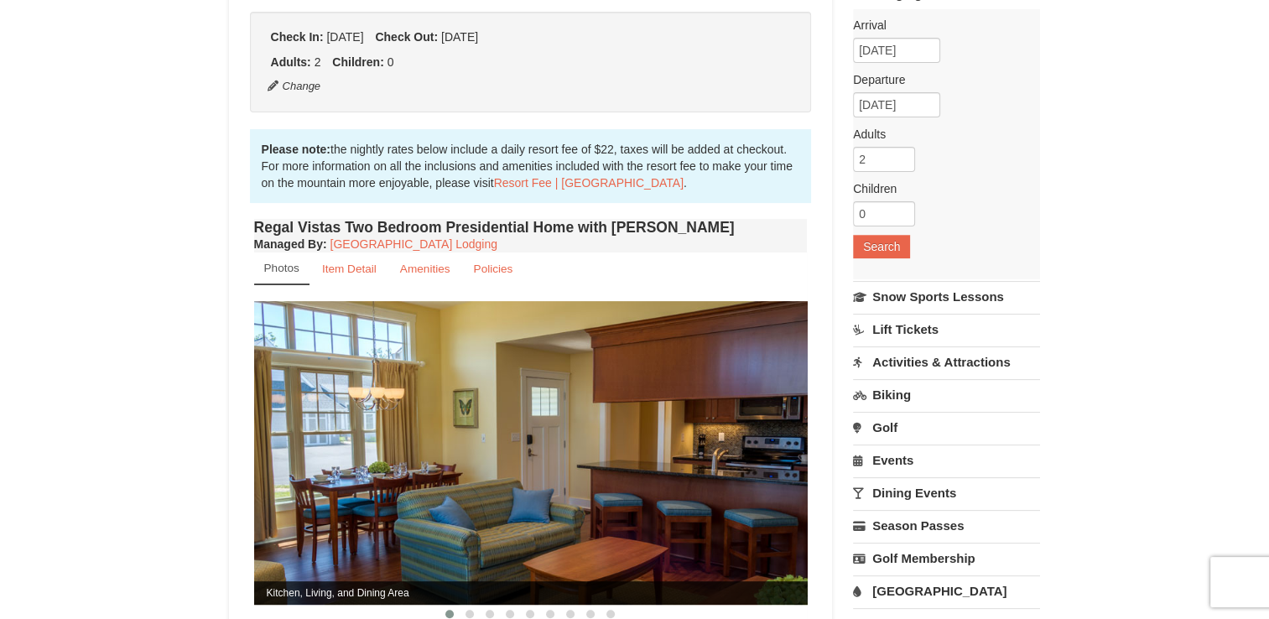
click at [969, 216] on div "Arrival Please format dates MM/DD/YYYY Please format dates MM/DD/YYYY 09/18/202…" at bounding box center [946, 144] width 187 height 270
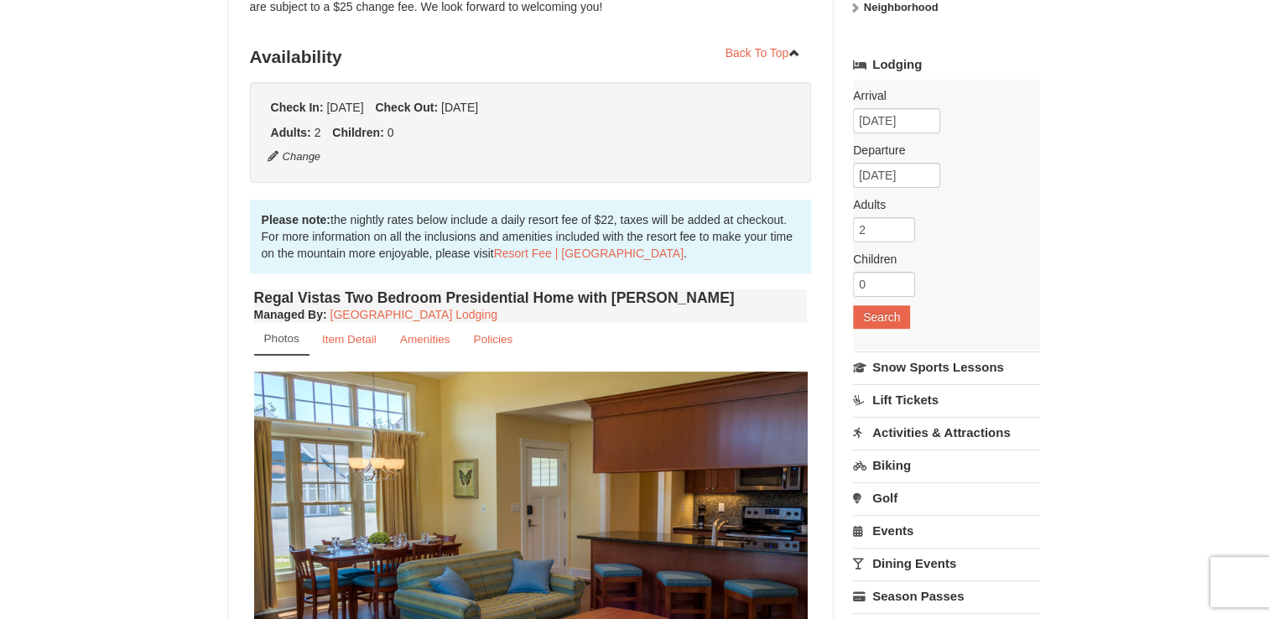
scroll to position [252, 0]
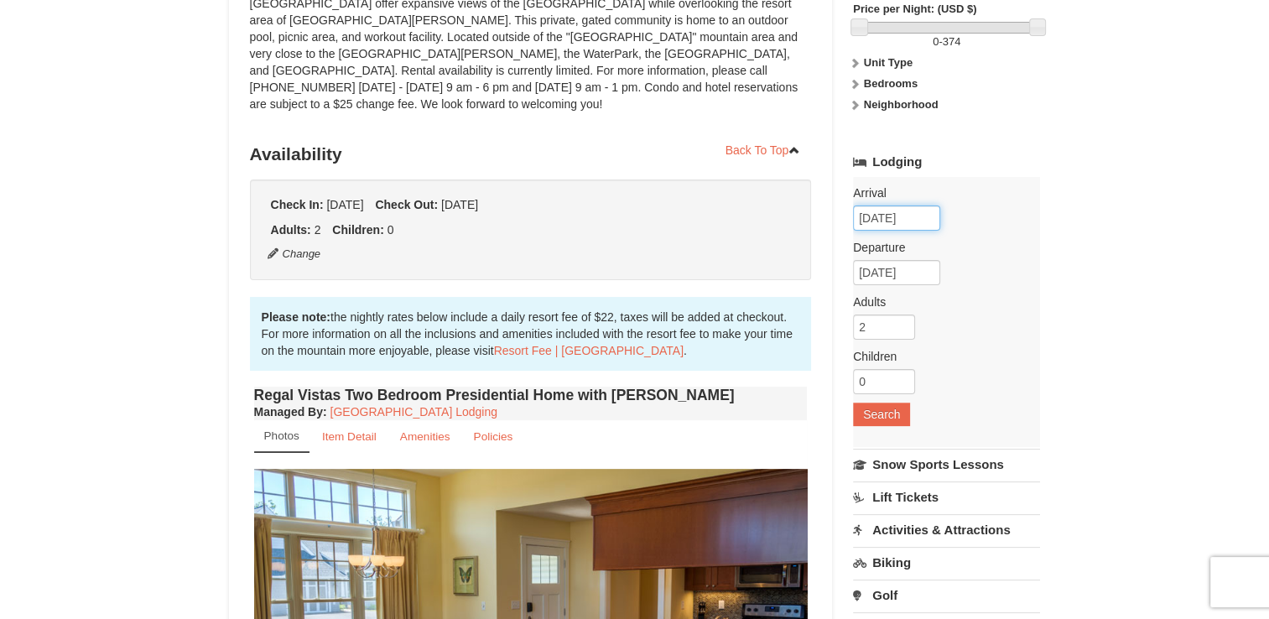
click at [911, 215] on input "[DATE]" at bounding box center [896, 218] width 87 height 25
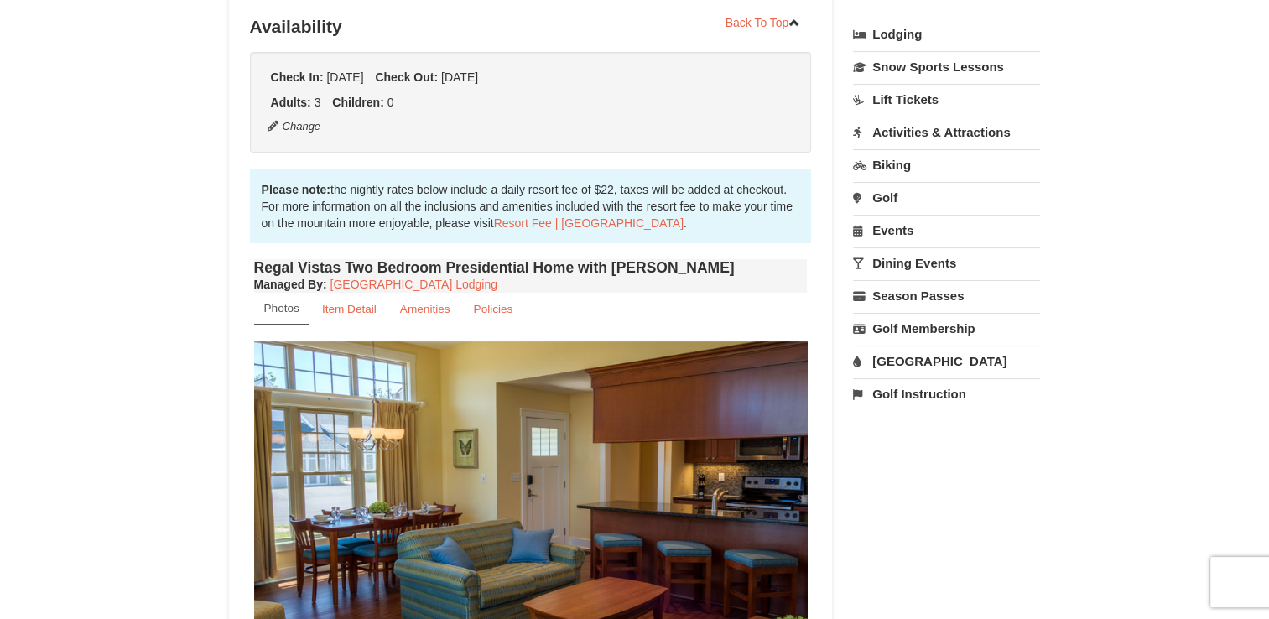
scroll to position [419, 0]
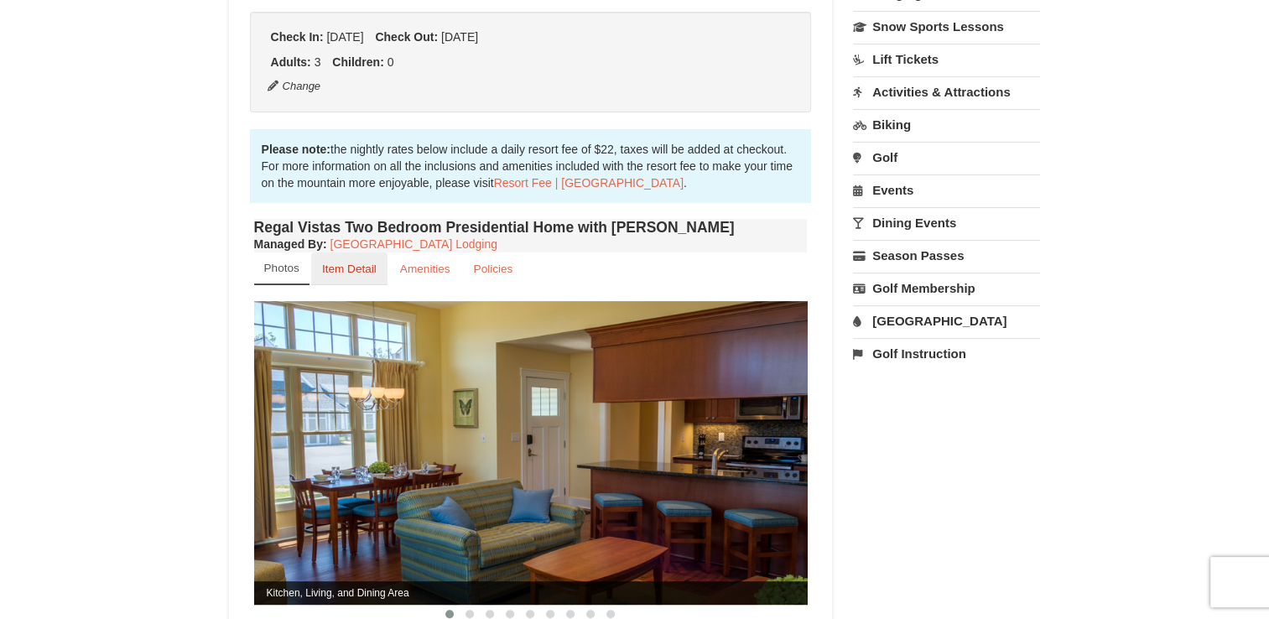
click at [352, 263] on small "Item Detail" at bounding box center [349, 269] width 55 height 13
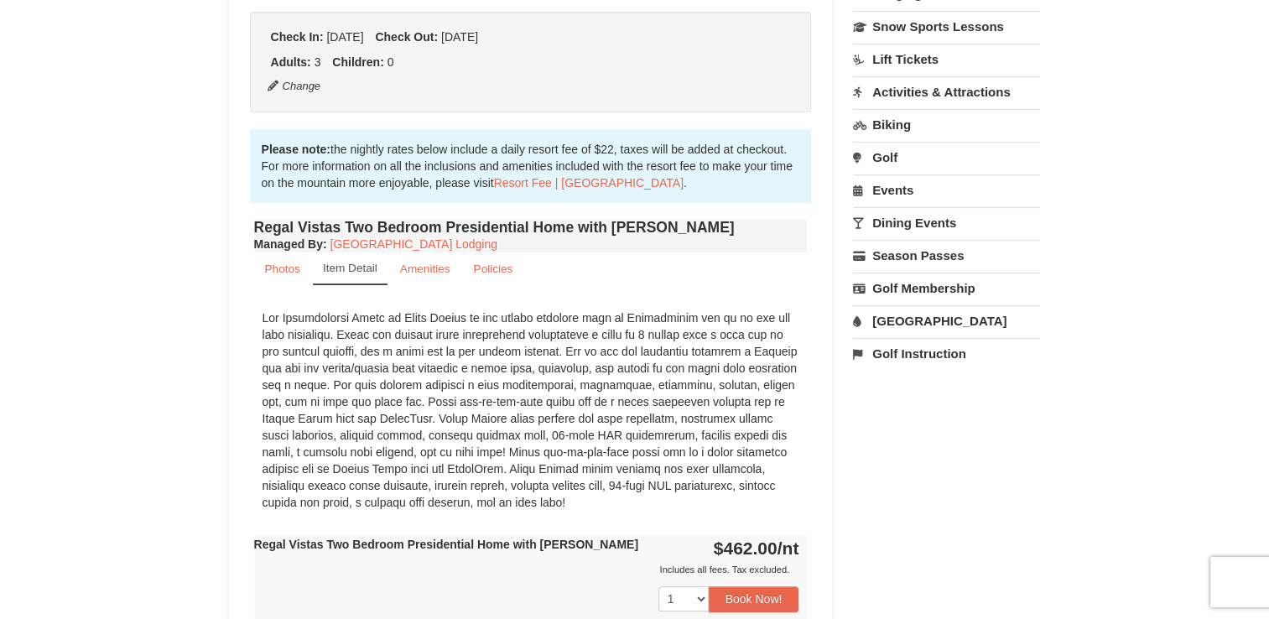
click at [940, 471] on div "Book from $374! [STREET_ADDRESS], VA Availability Amenities Policies ‹ › 3" at bounding box center [635, 482] width 812 height 1510
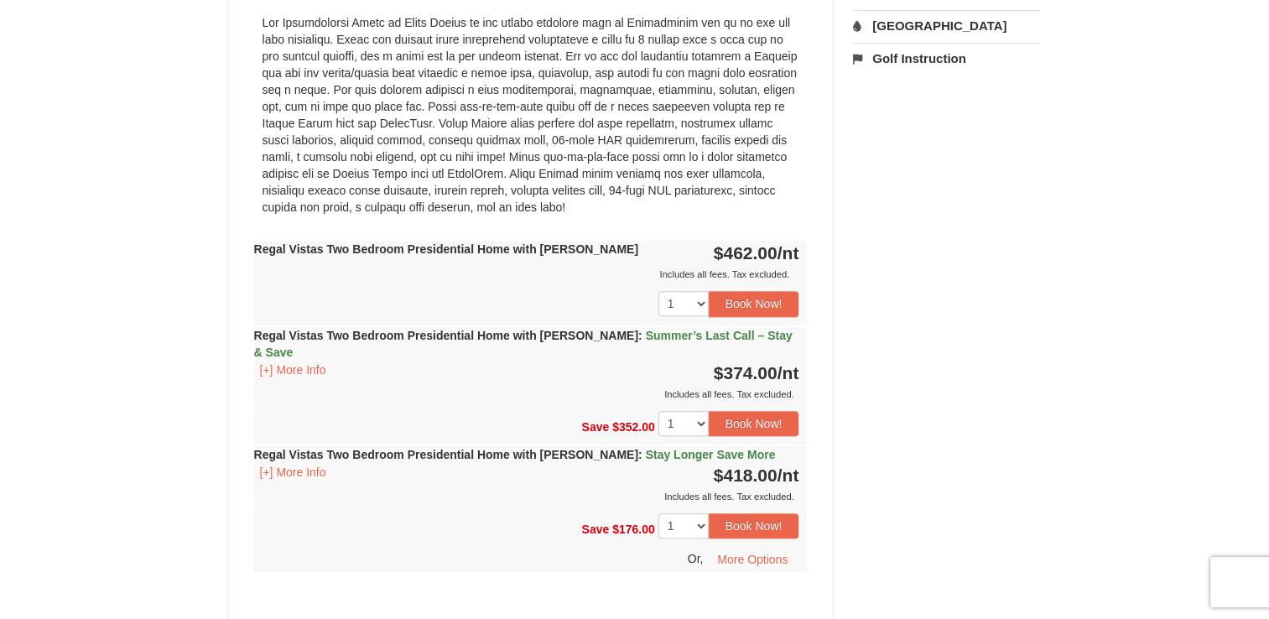
scroll to position [755, 0]
